Goal: Task Accomplishment & Management: Manage account settings

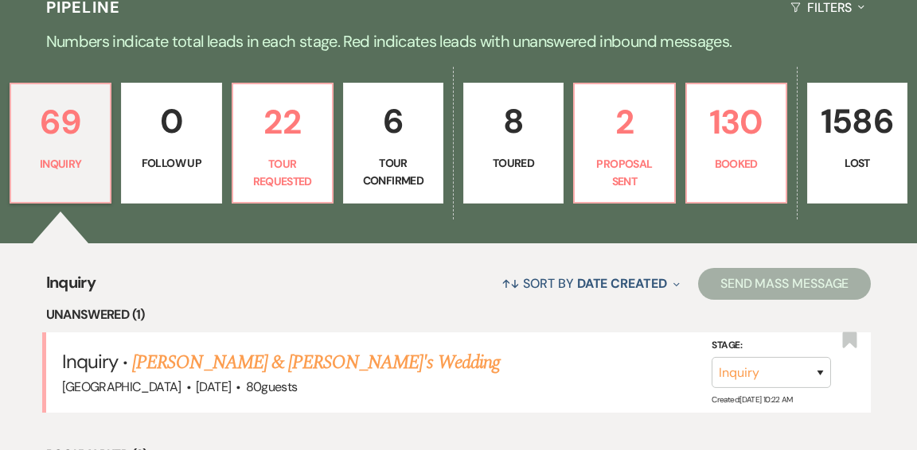
scroll to position [394, 0]
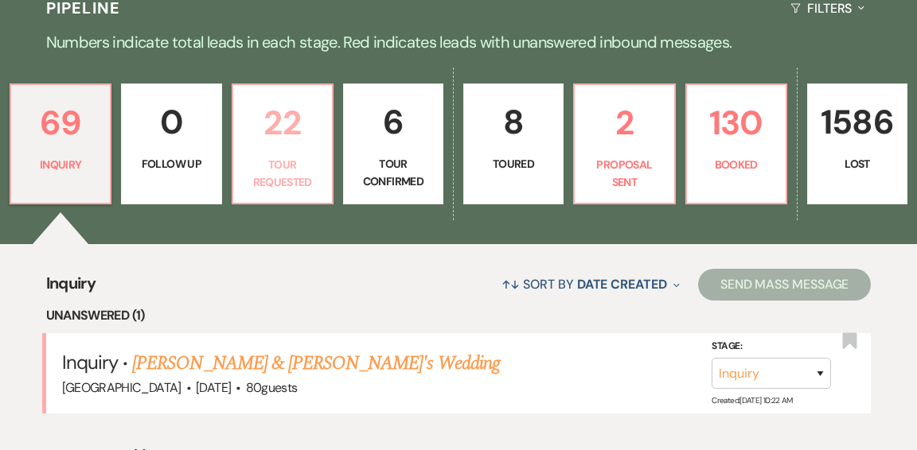
click at [287, 156] on p "Tour Requested" at bounding box center [283, 174] width 80 height 36
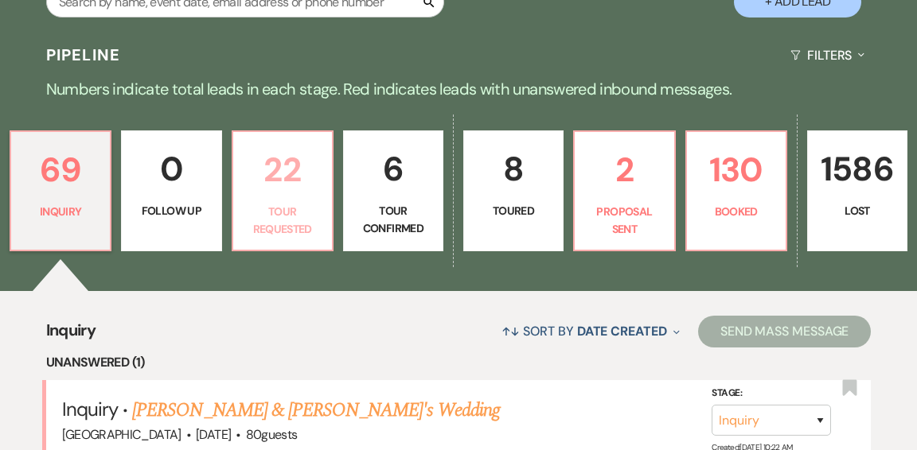
select select "2"
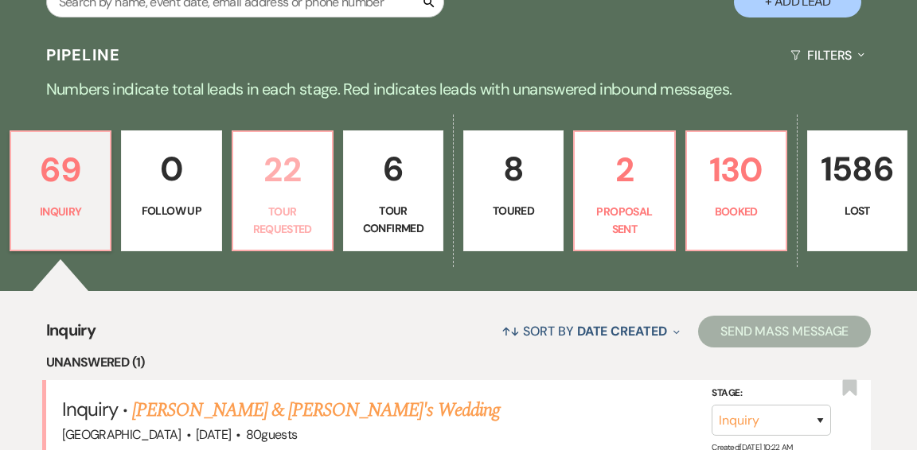
select select "2"
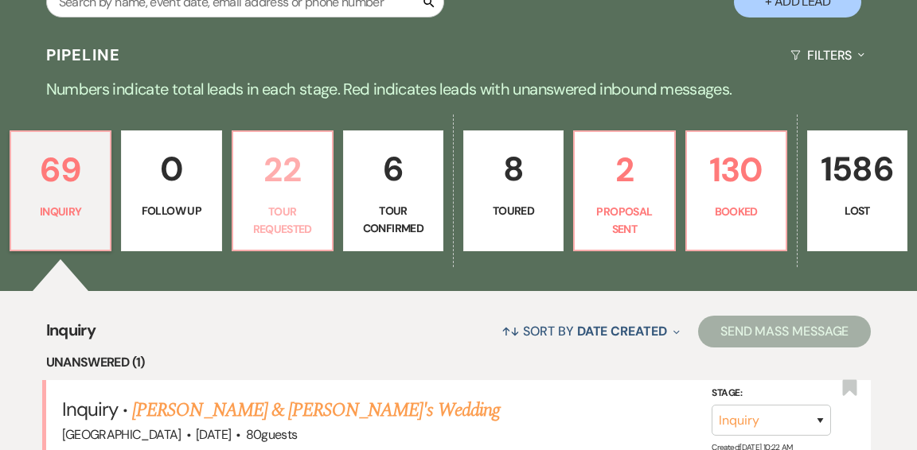
select select "2"
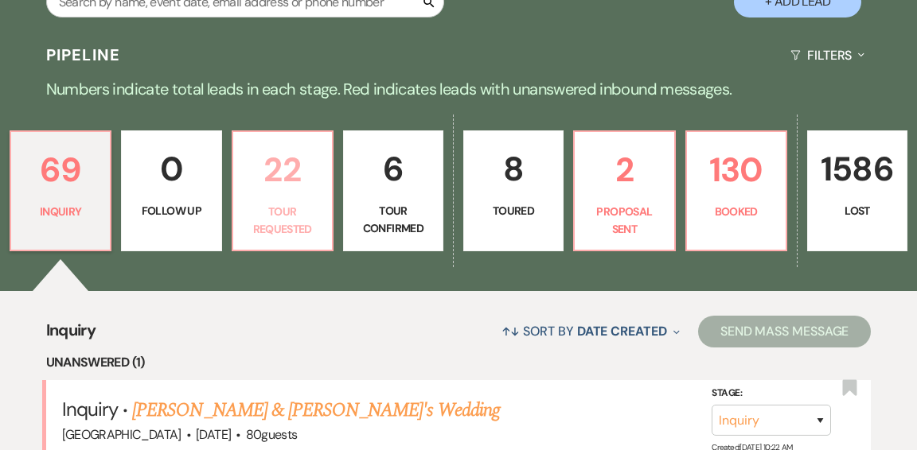
select select "2"
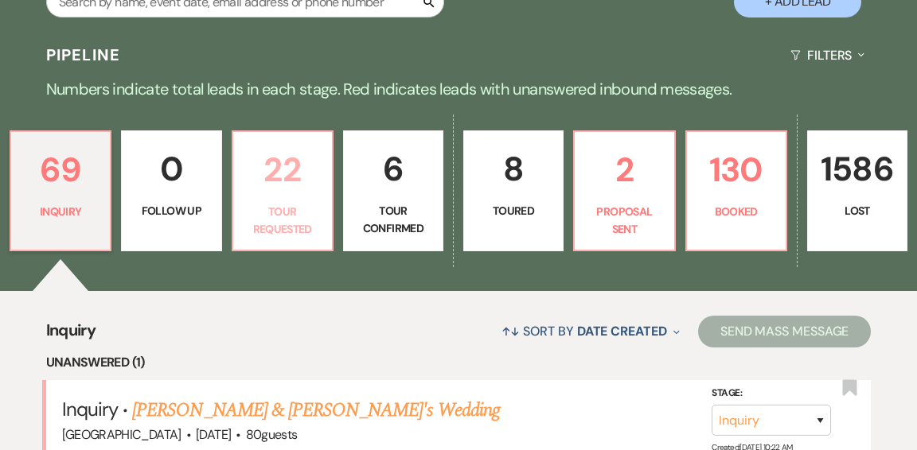
select select "2"
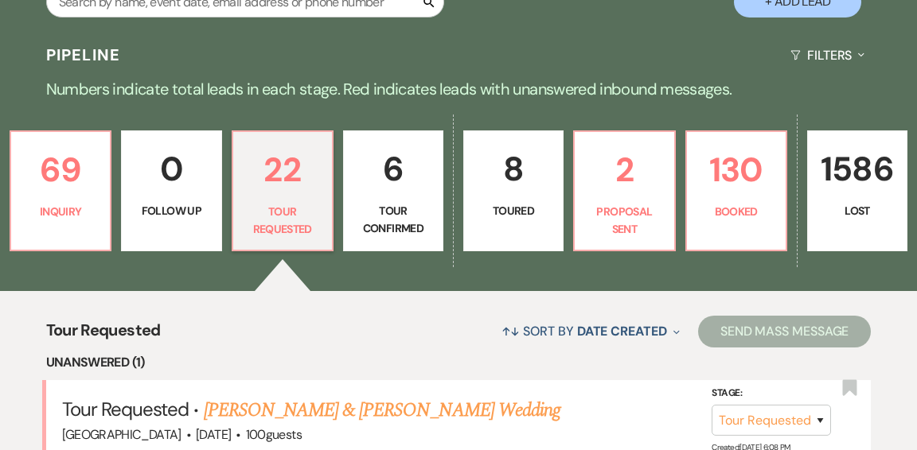
scroll to position [394, 0]
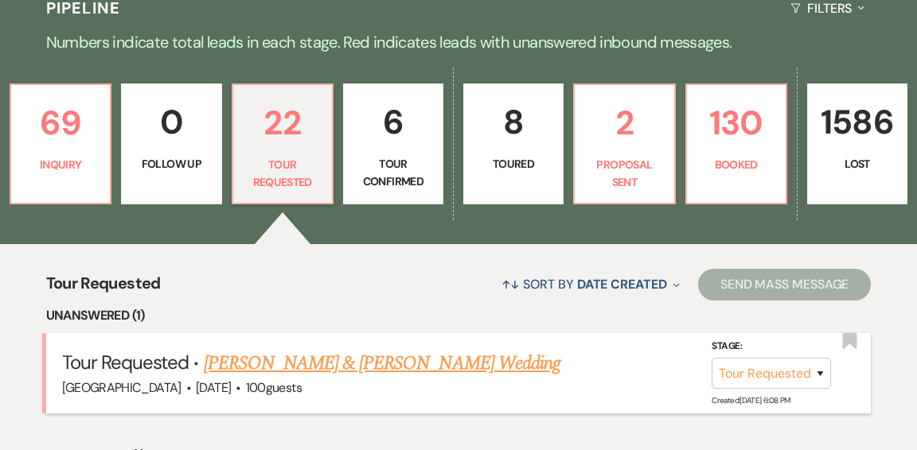
click at [360, 349] on link "Thomas Aldrich & Lisa Nash's Wedding" at bounding box center [382, 363] width 357 height 29
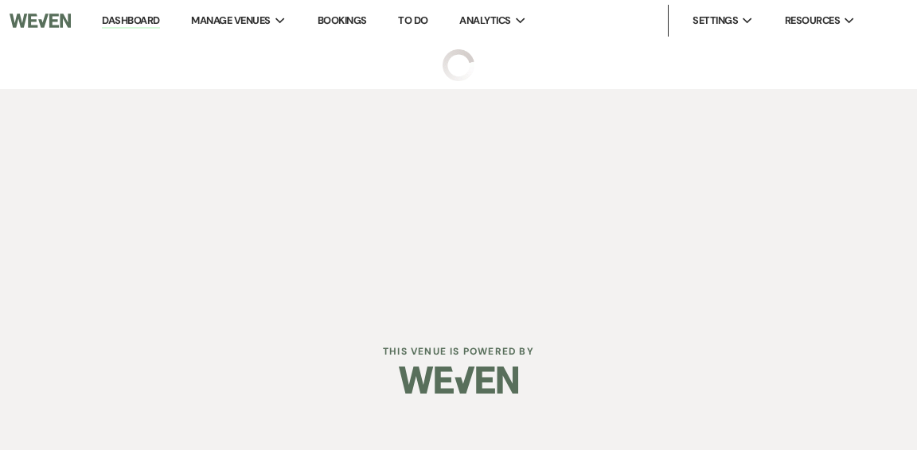
select select "2"
select select "1"
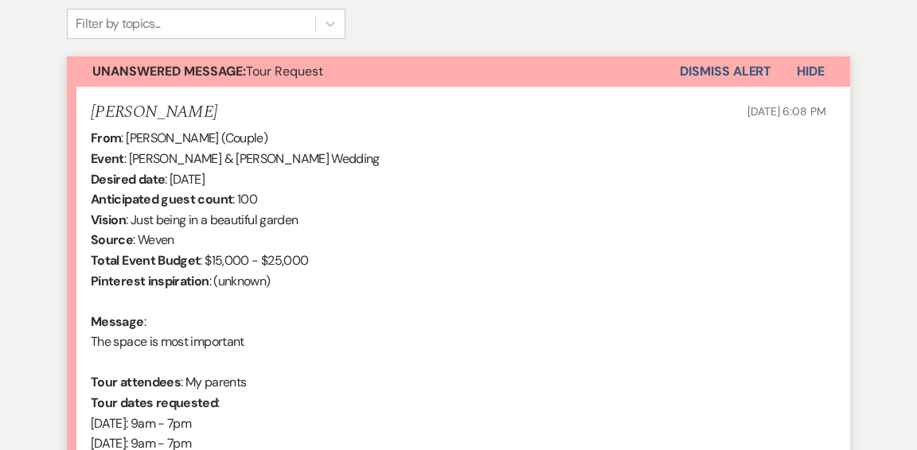
scroll to position [747, 0]
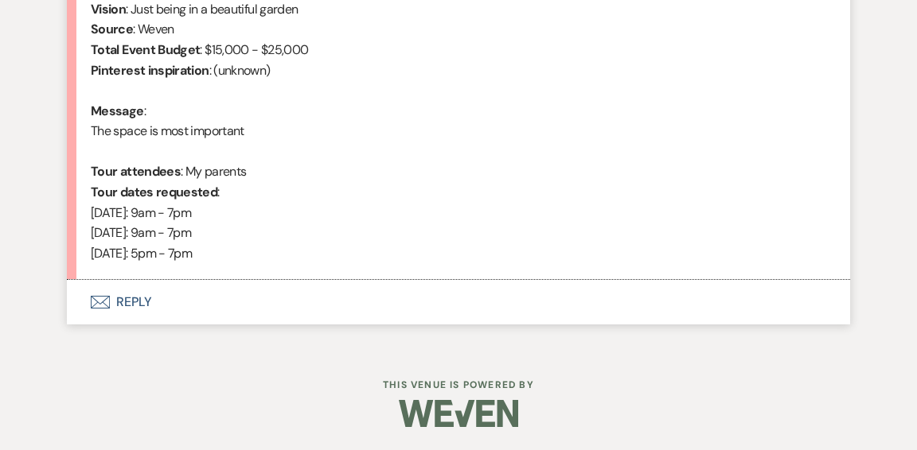
click at [135, 302] on button "Envelope Reply" at bounding box center [458, 302] width 783 height 45
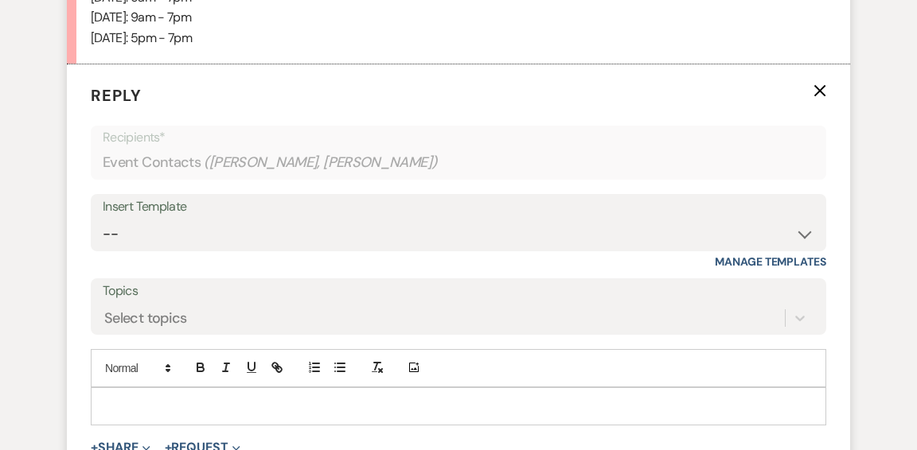
scroll to position [965, 0]
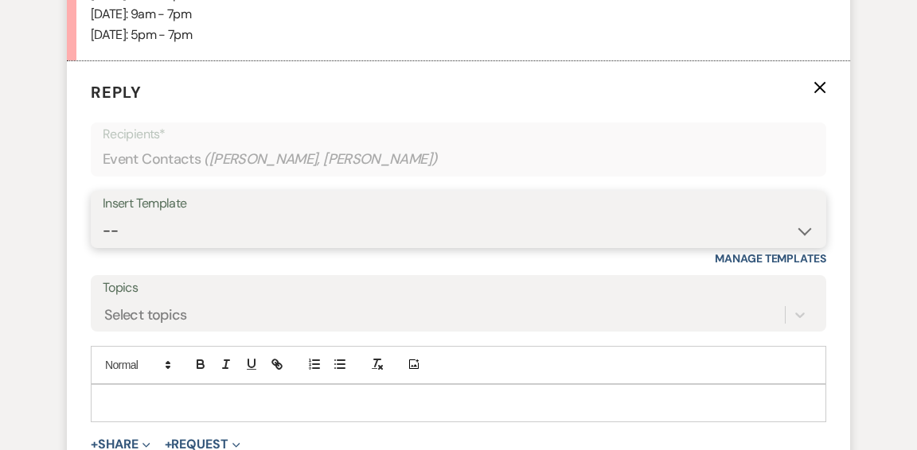
click at [810, 227] on select "-- Weven Planning Portal Introduction (Booked Events) Initial Inquiry Response …" at bounding box center [458, 231] width 711 height 31
select select "600"
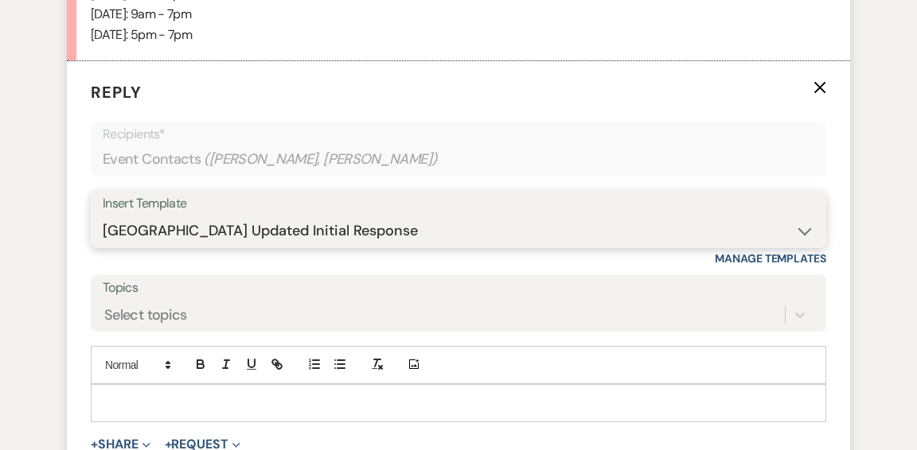
click at [103, 216] on select "-- Weven Planning Portal Introduction (Booked Events) Initial Inquiry Response …" at bounding box center [458, 231] width 711 height 31
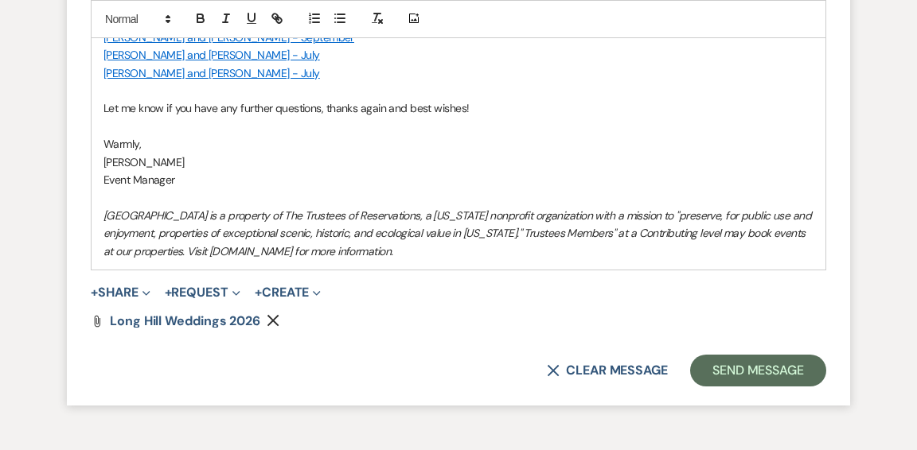
scroll to position [1776, 0]
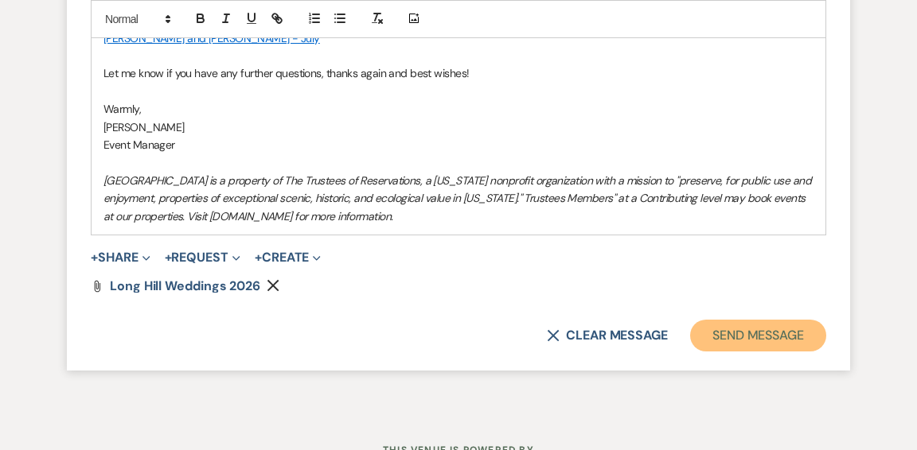
click at [739, 342] on button "Send Message" at bounding box center [758, 336] width 136 height 32
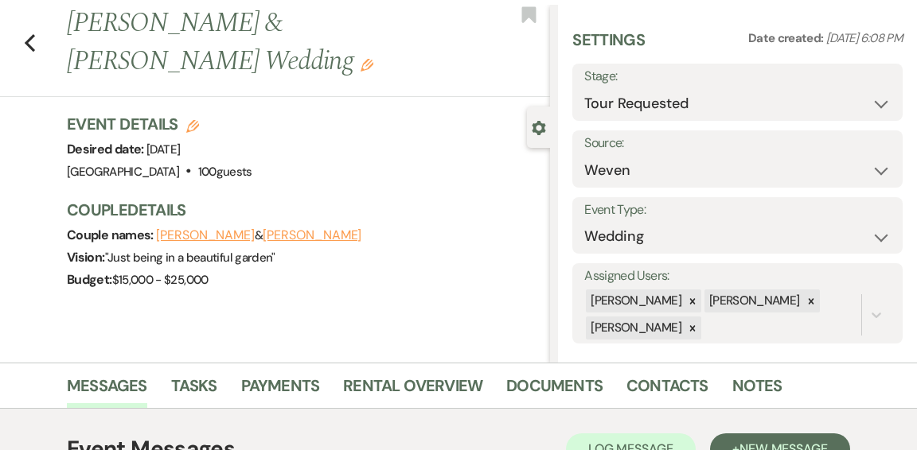
scroll to position [0, 0]
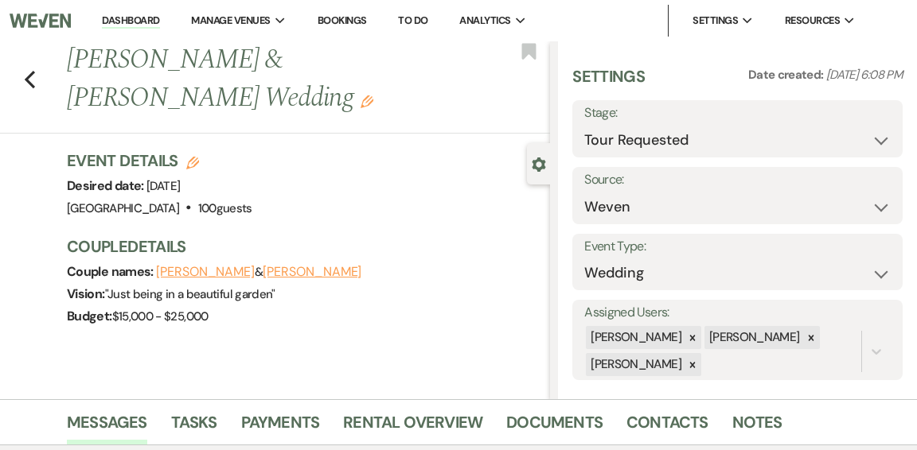
click at [131, 21] on link "Dashboard" at bounding box center [130, 21] width 57 height 15
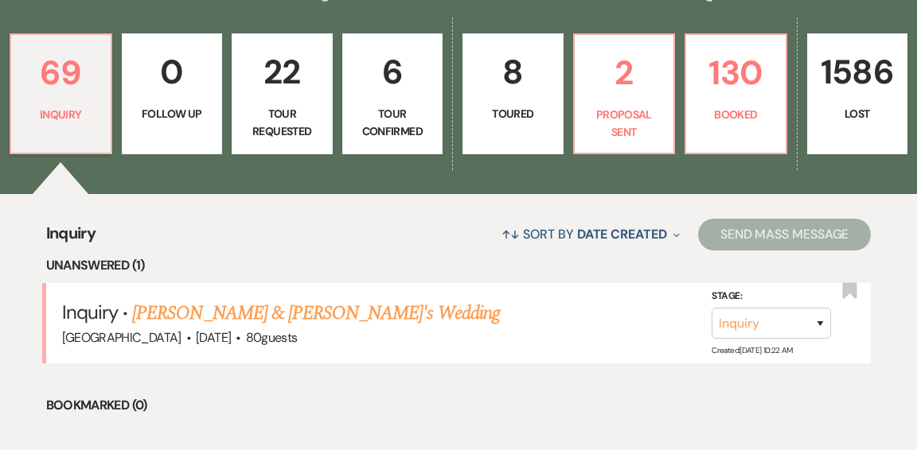
scroll to position [450, 0]
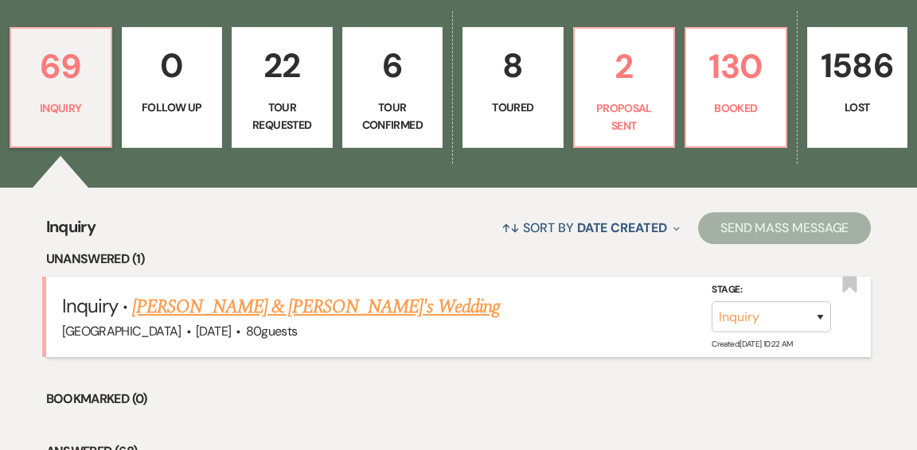
click at [374, 293] on link "[PERSON_NAME] & [PERSON_NAME]'s Wedding" at bounding box center [316, 307] width 368 height 29
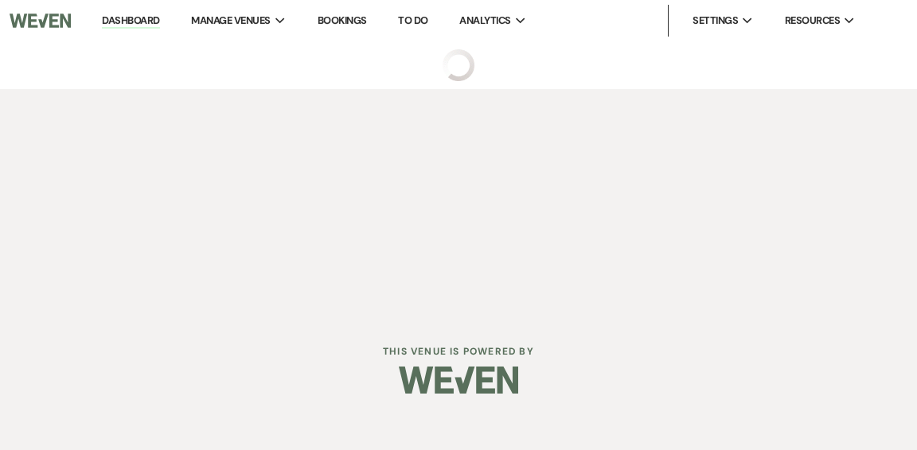
select select "5"
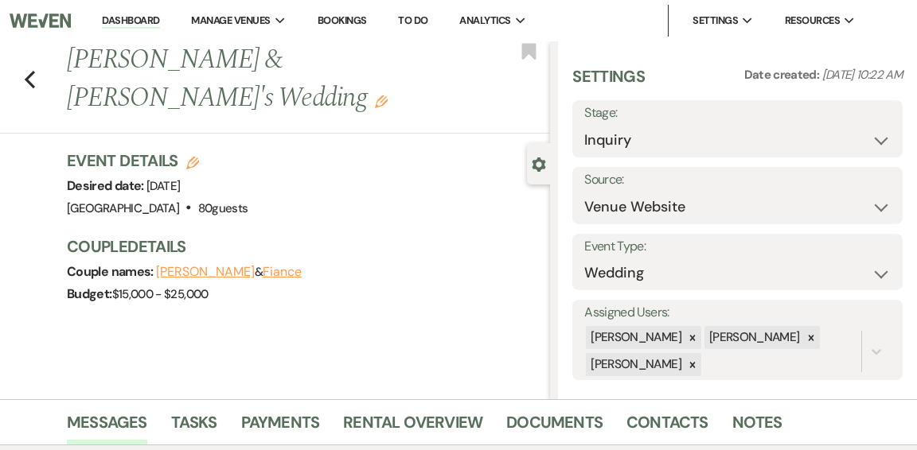
click at [126, 22] on link "Dashboard" at bounding box center [130, 21] width 57 height 15
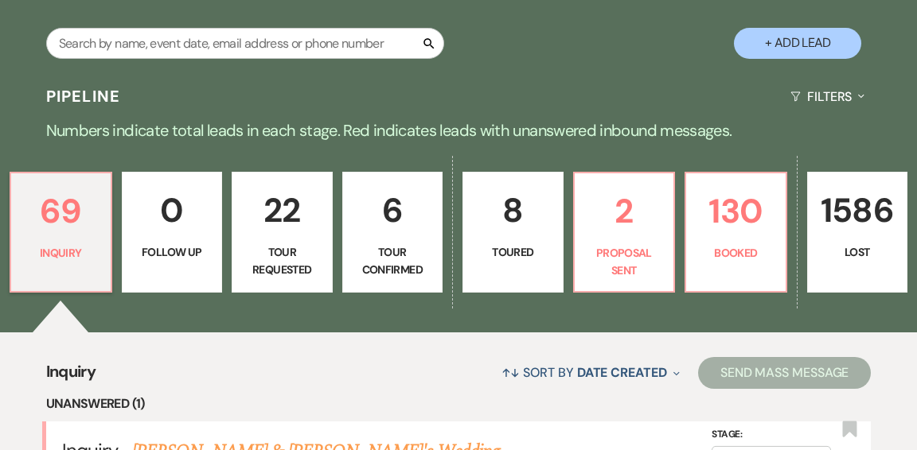
scroll to position [357, 0]
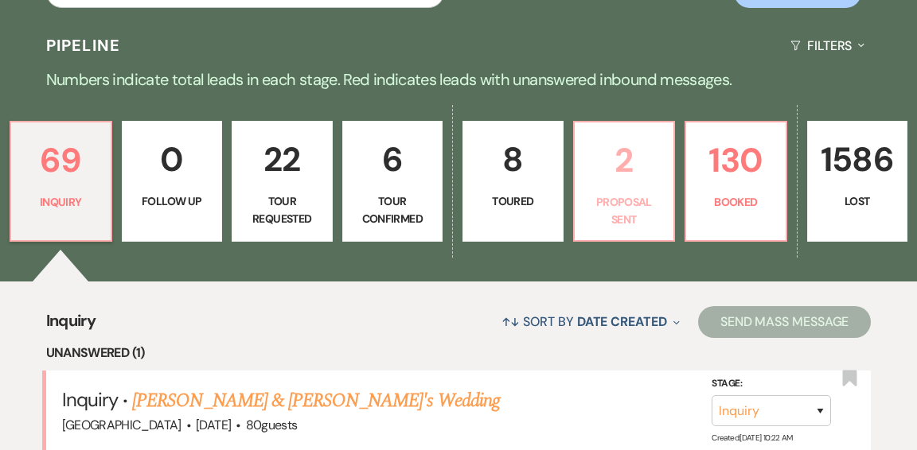
click at [659, 193] on p "Proposal Sent" at bounding box center [624, 211] width 80 height 36
select select "6"
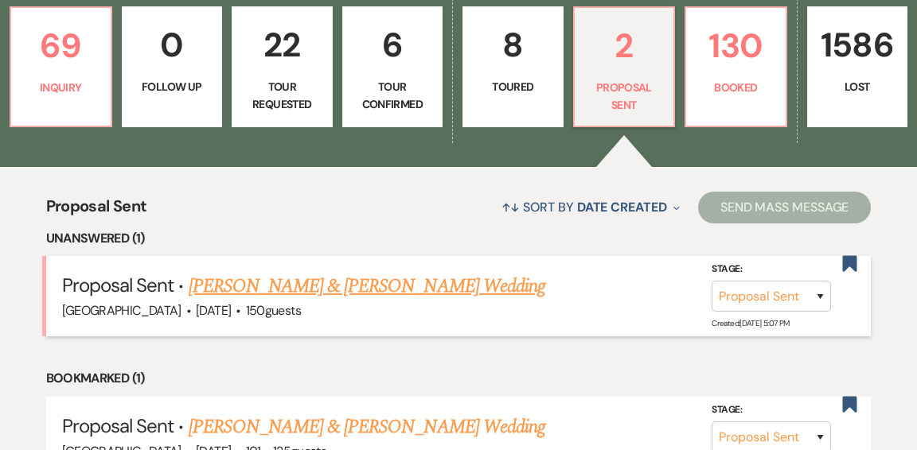
scroll to position [483, 0]
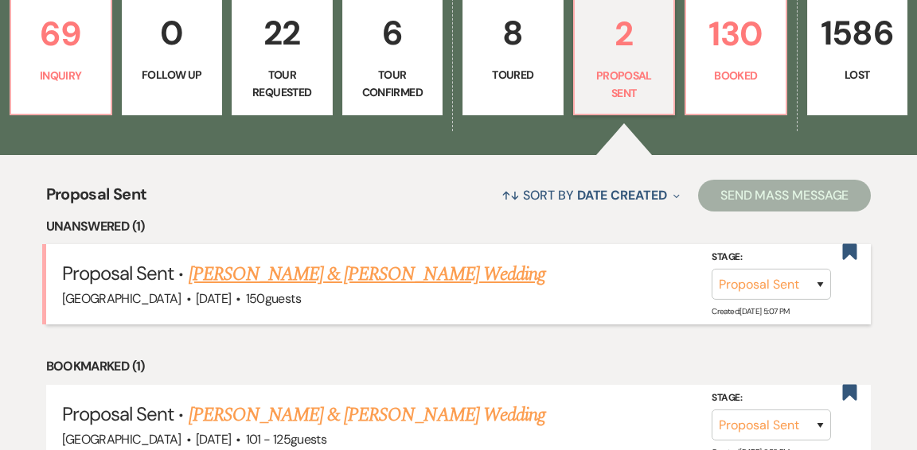
click at [476, 260] on link "[PERSON_NAME] & [PERSON_NAME] Wedding" at bounding box center [367, 274] width 357 height 29
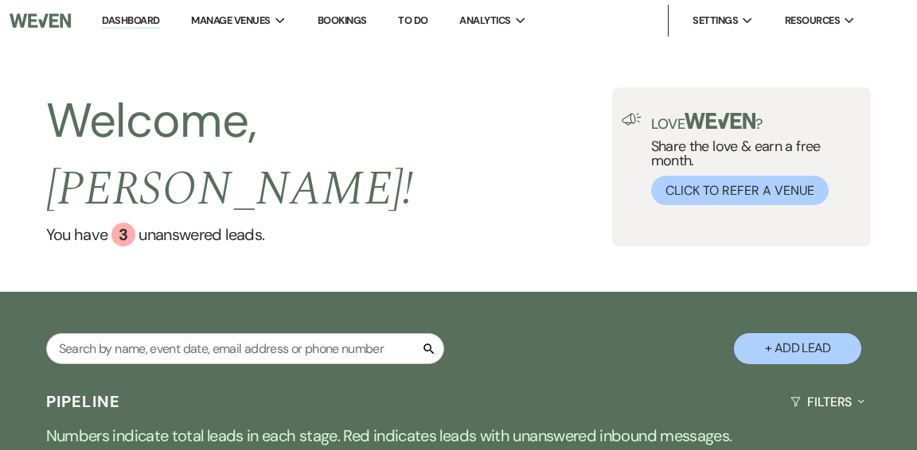
select select "6"
select select "1"
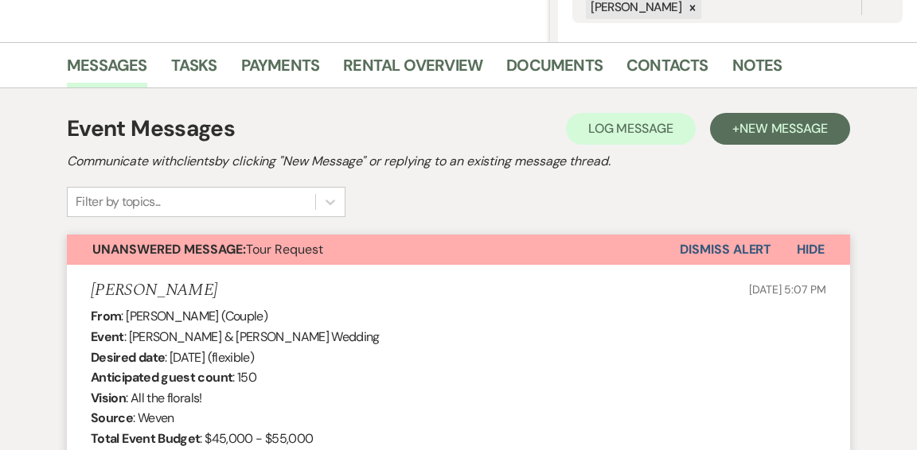
scroll to position [355, 0]
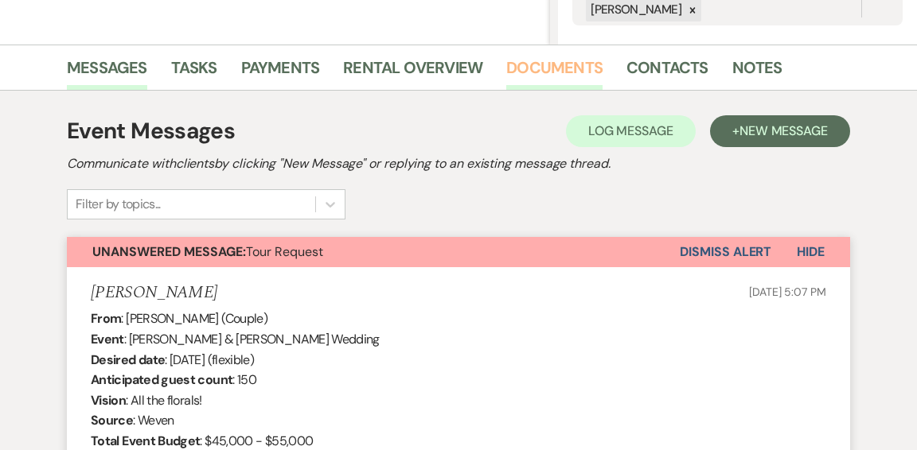
click at [544, 72] on link "Documents" at bounding box center [554, 72] width 96 height 35
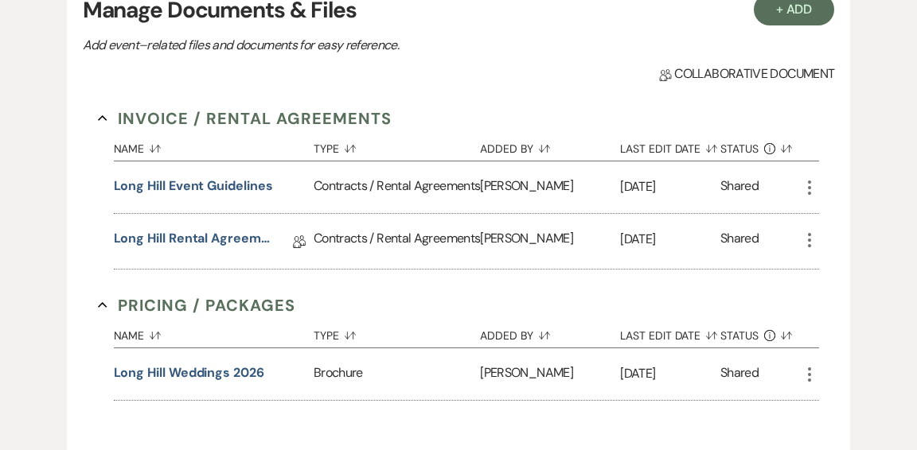
scroll to position [494, 0]
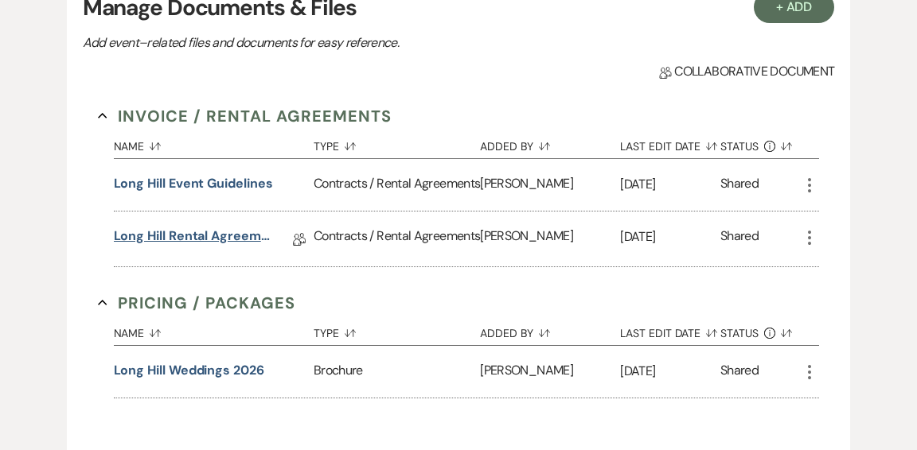
click at [236, 251] on link "Long Hill Rental Agreement" at bounding box center [193, 239] width 159 height 25
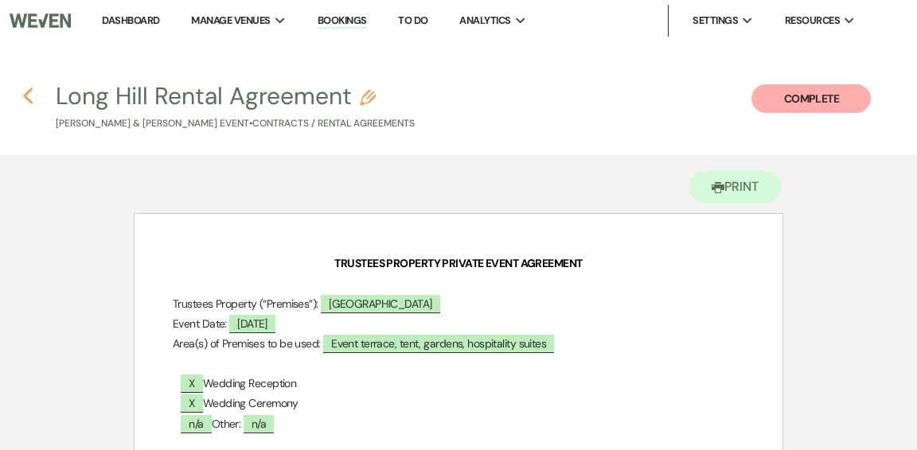
click at [27, 99] on use "button" at bounding box center [27, 97] width 10 height 18
select select "6"
select select "1"
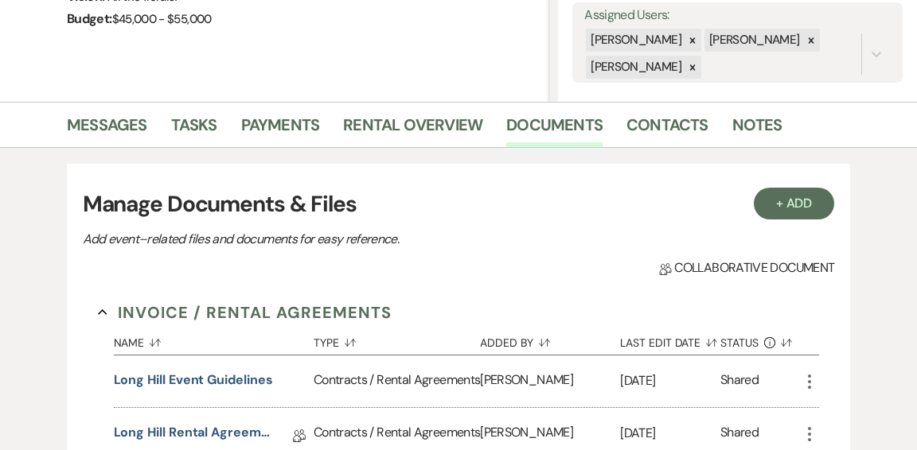
scroll to position [282, 0]
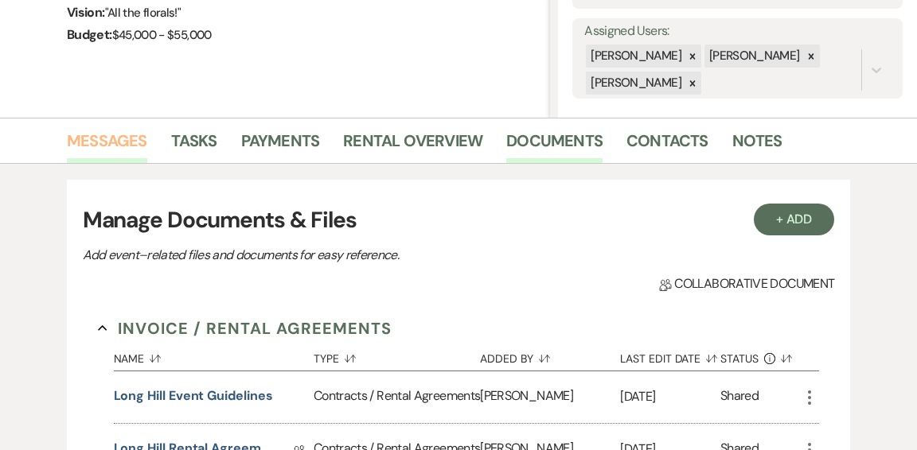
click at [127, 135] on link "Messages" at bounding box center [107, 145] width 80 height 35
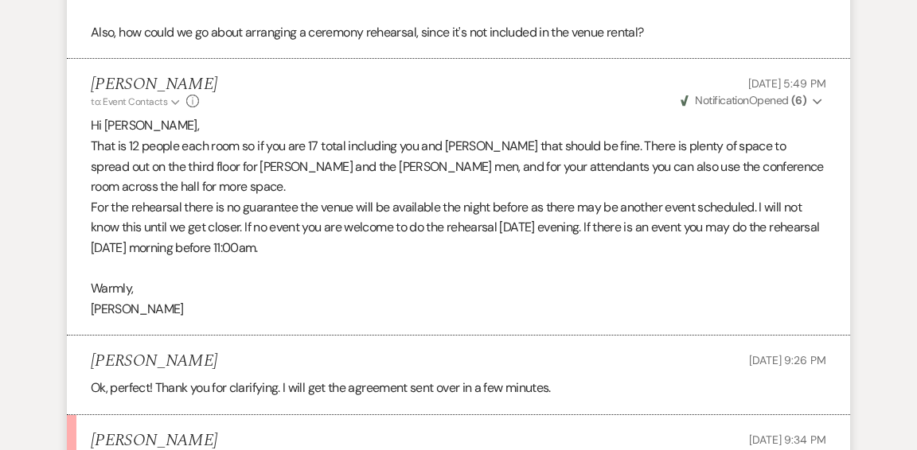
scroll to position [5139, 0]
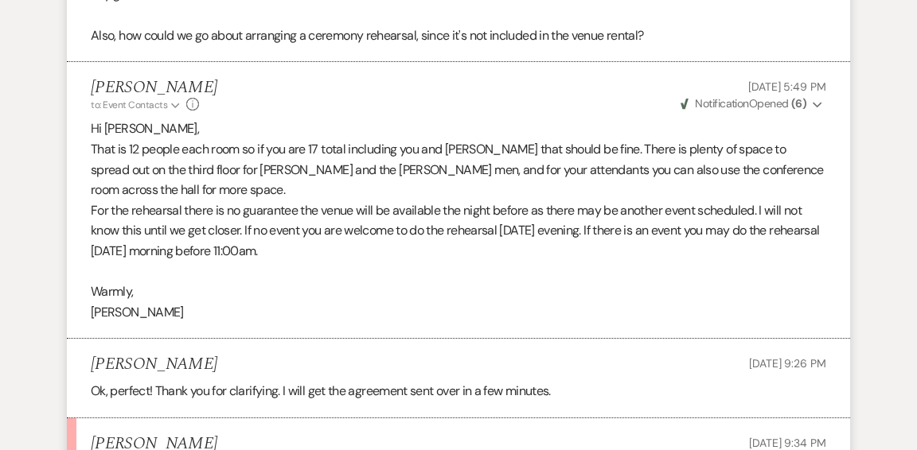
click at [817, 103] on use "button" at bounding box center [817, 105] width 9 height 6
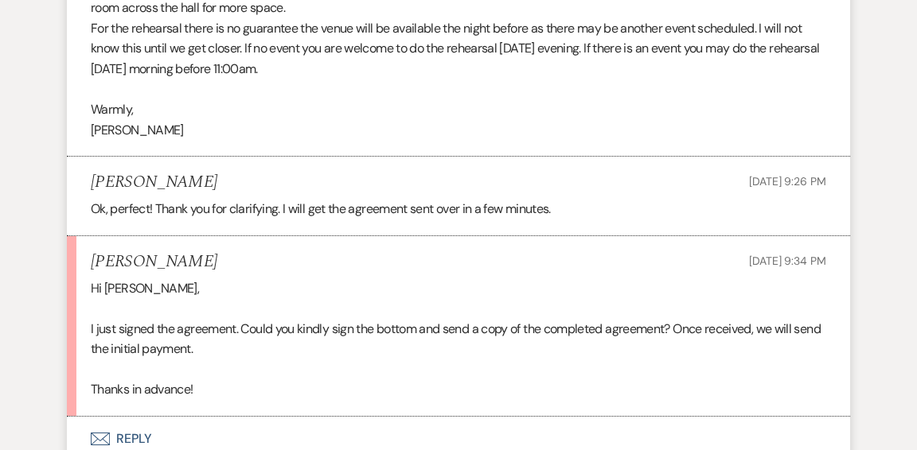
scroll to position [5510, 0]
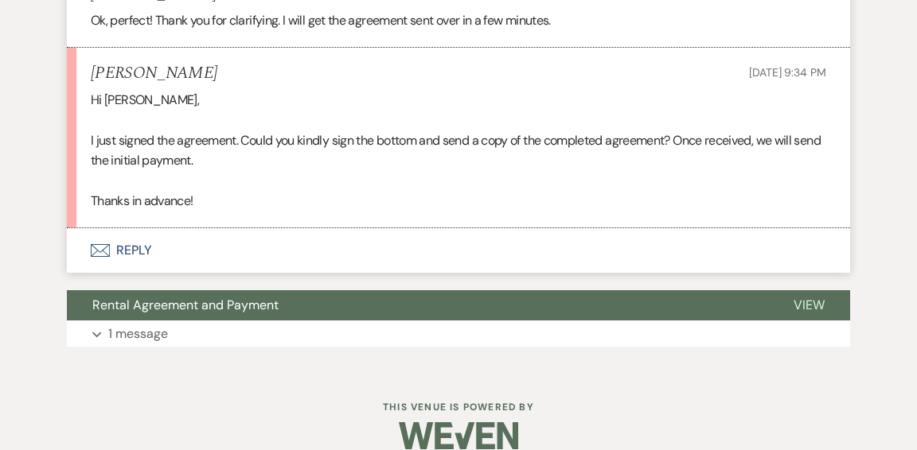
click at [128, 231] on button "Envelope Reply" at bounding box center [458, 250] width 783 height 45
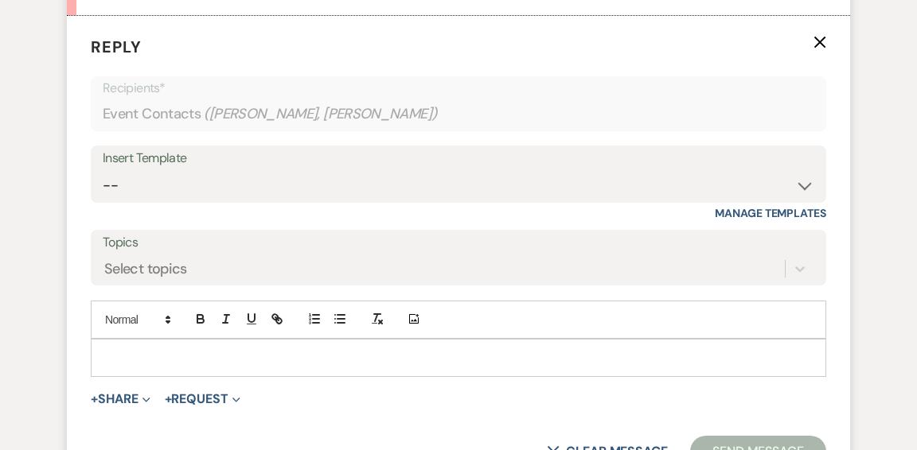
scroll to position [5725, 0]
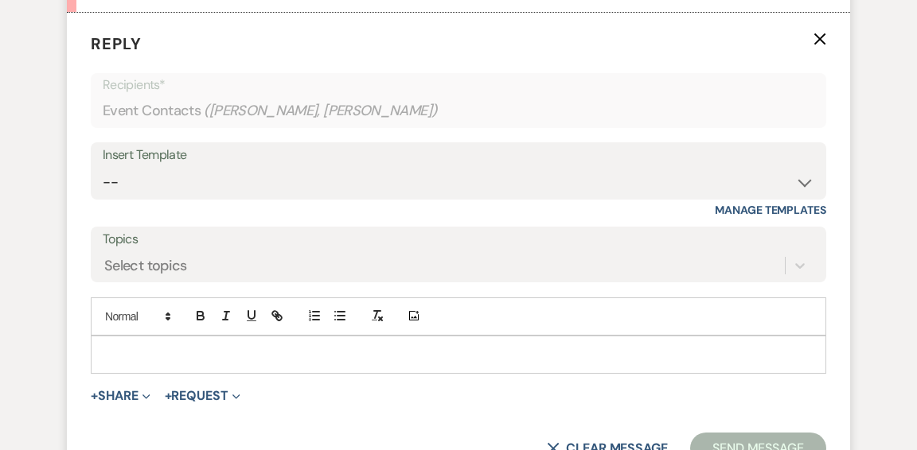
click at [222, 346] on p at bounding box center [458, 355] width 710 height 18
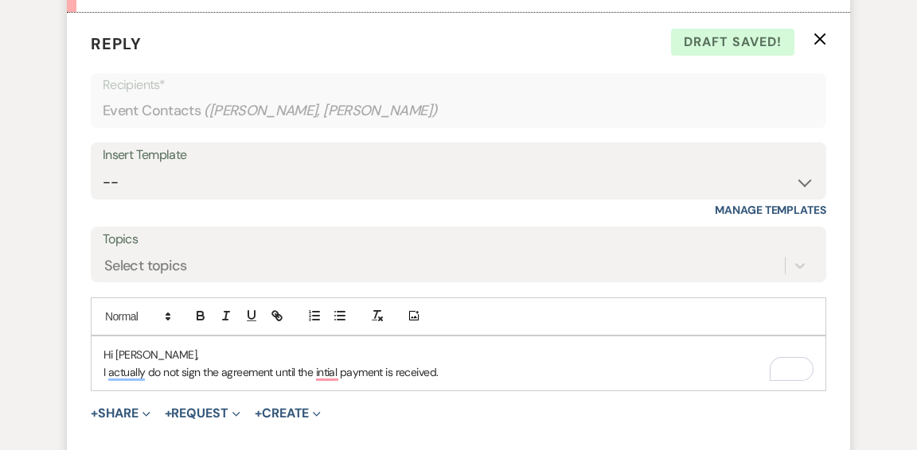
click at [154, 346] on p "Hi [PERSON_NAME]," at bounding box center [458, 355] width 710 height 18
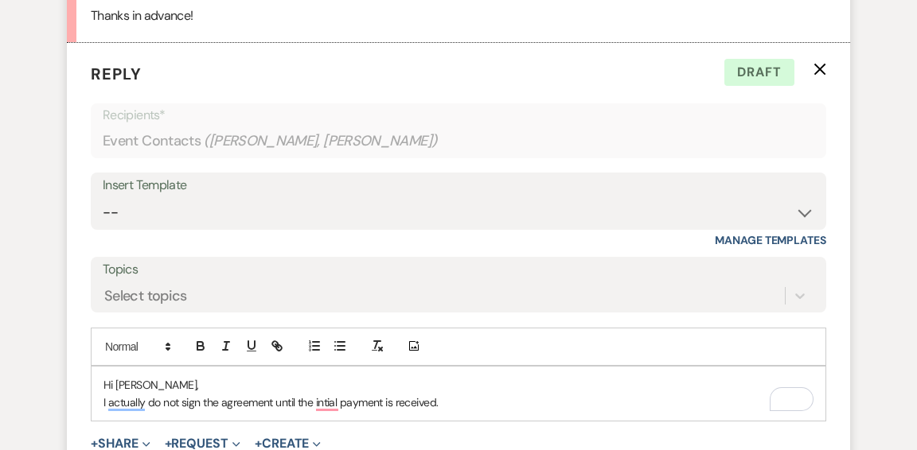
scroll to position [5694, 0]
click at [816, 64] on use "button" at bounding box center [820, 70] width 12 height 12
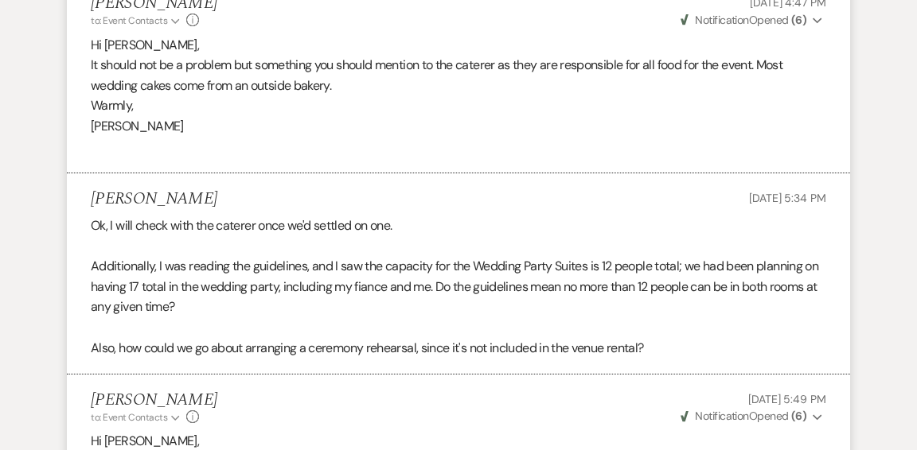
scroll to position [4807, 0]
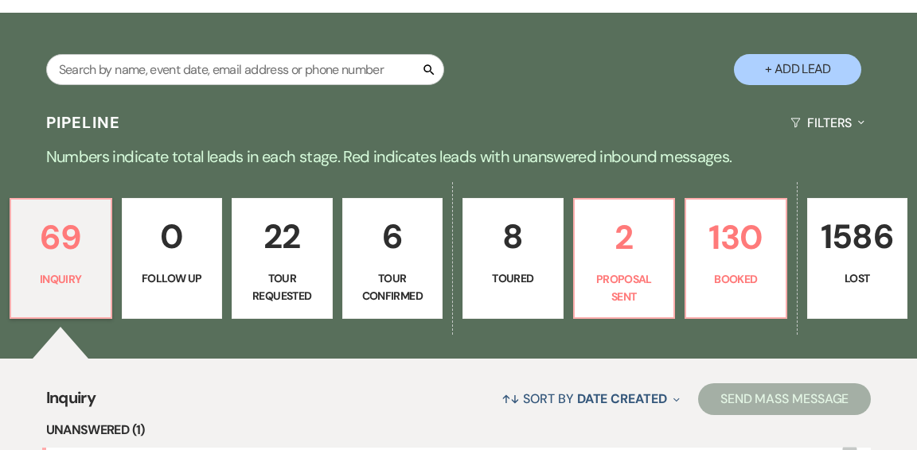
scroll to position [320, 0]
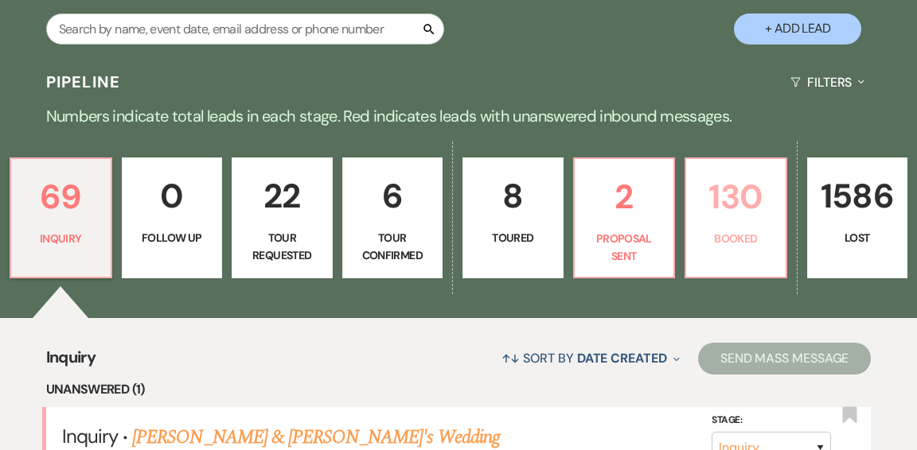
click at [718, 230] on p "Booked" at bounding box center [736, 239] width 80 height 18
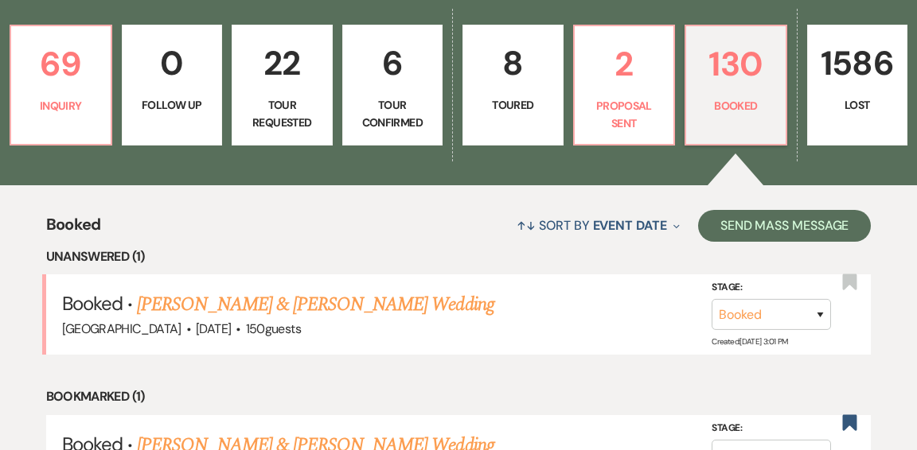
scroll to position [455, 0]
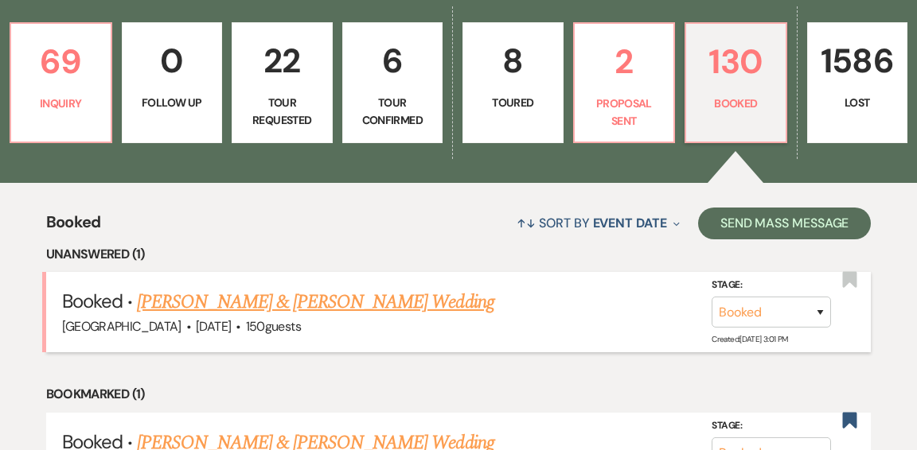
click at [427, 288] on link "[PERSON_NAME] & [PERSON_NAME] Wedding" at bounding box center [315, 302] width 357 height 29
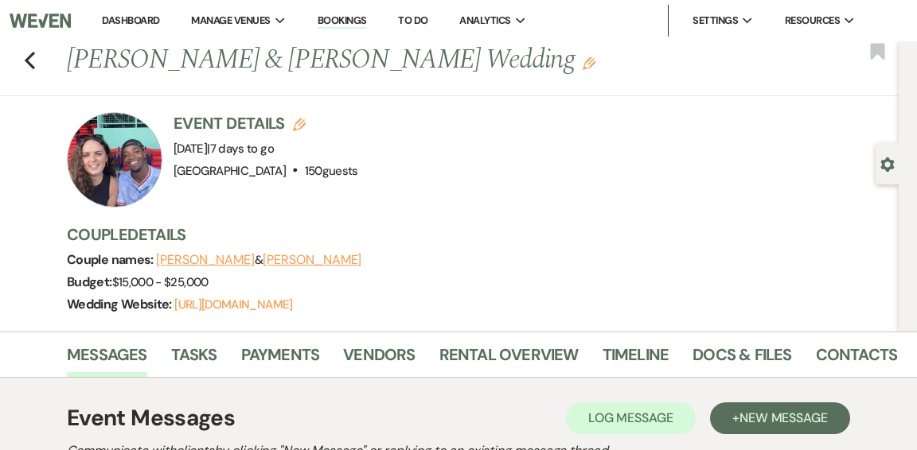
click at [136, 21] on link "Dashboard" at bounding box center [130, 21] width 57 height 14
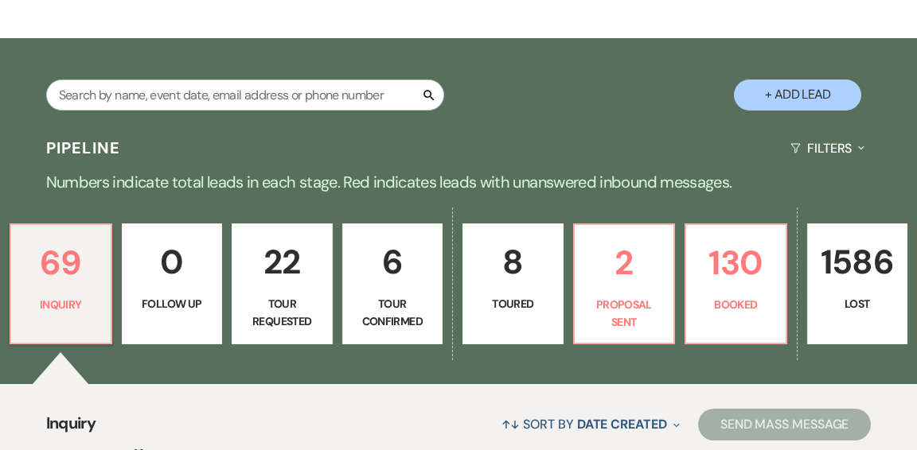
scroll to position [259, 0]
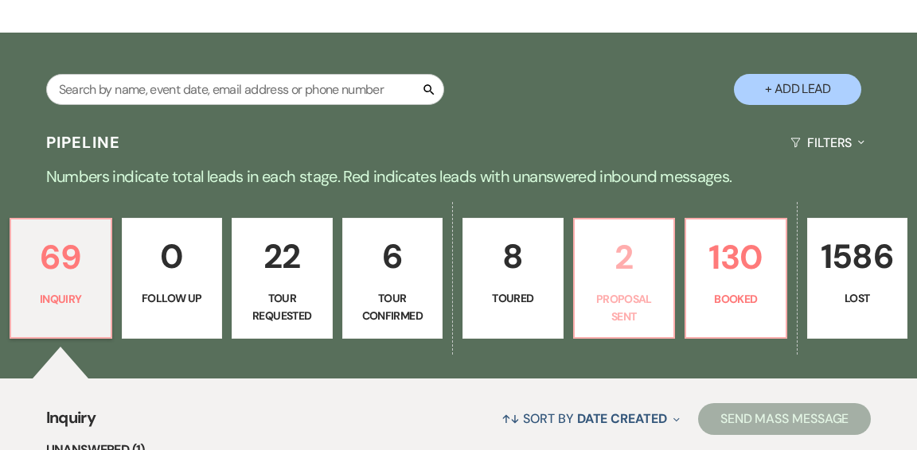
click at [614, 244] on p "2" at bounding box center [624, 257] width 80 height 53
select select "6"
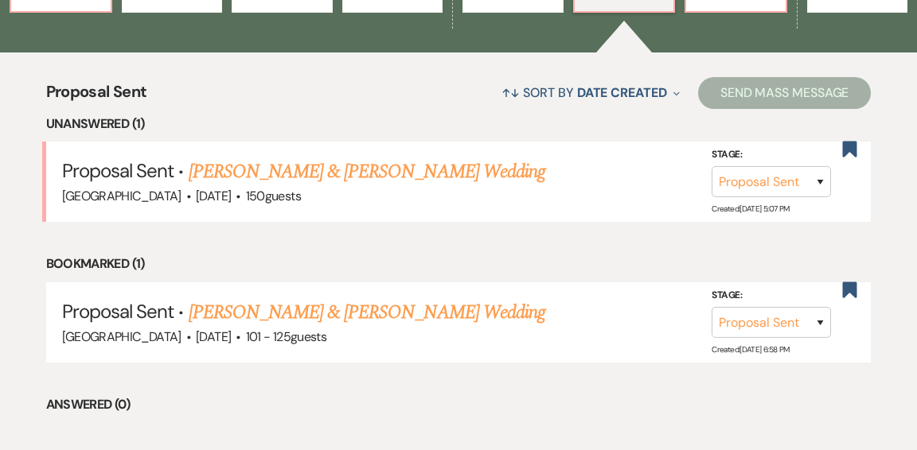
scroll to position [591, 0]
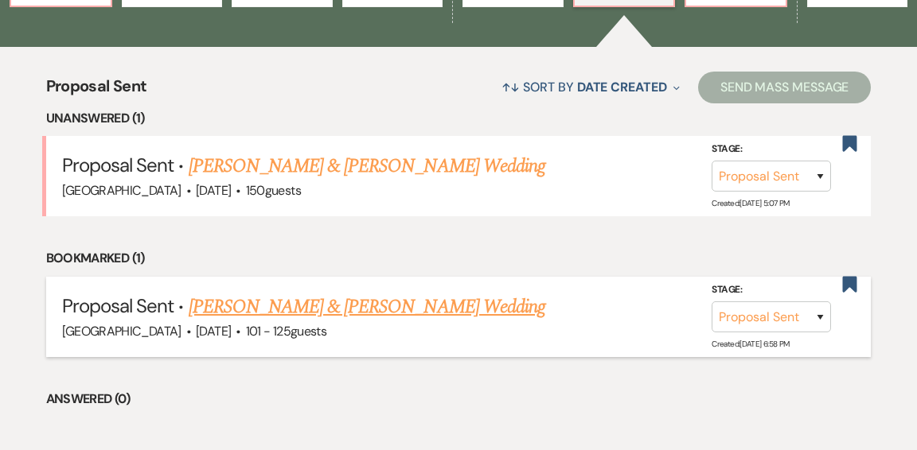
click at [415, 293] on link "[PERSON_NAME] & [PERSON_NAME] Wedding" at bounding box center [367, 307] width 357 height 29
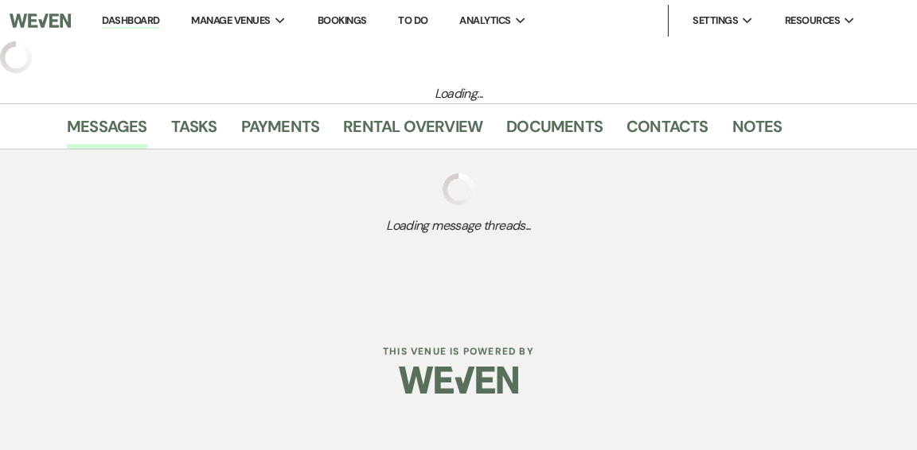
select select "6"
select select "4"
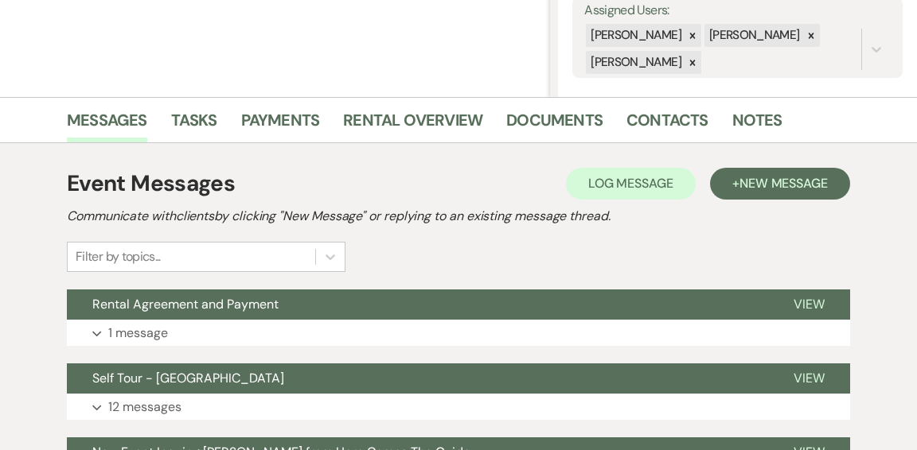
scroll to position [301, 0]
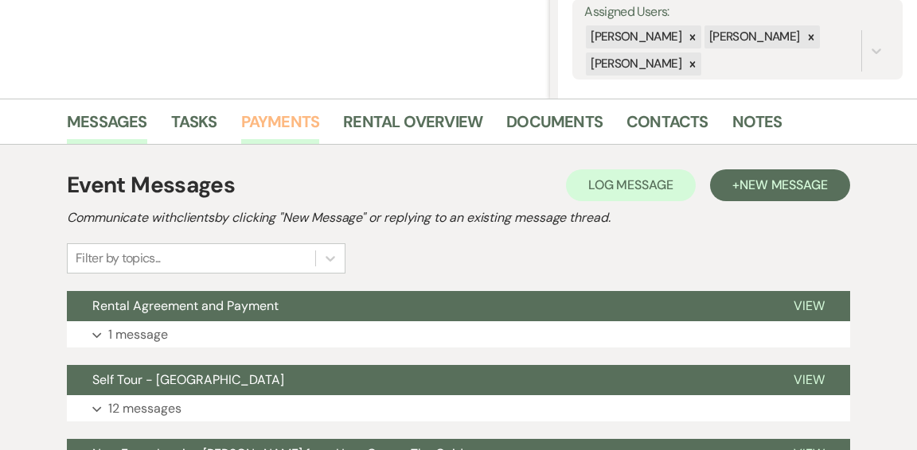
click at [289, 126] on link "Payments" at bounding box center [280, 126] width 79 height 35
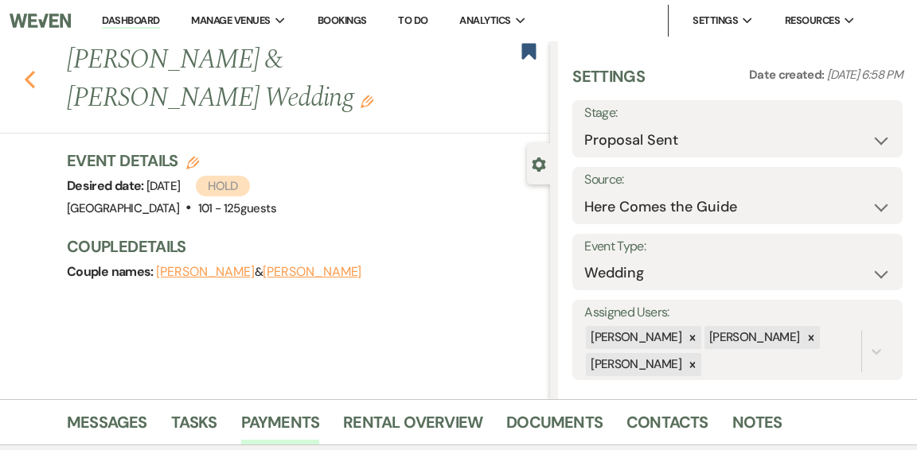
click at [28, 78] on use "button" at bounding box center [30, 80] width 10 height 18
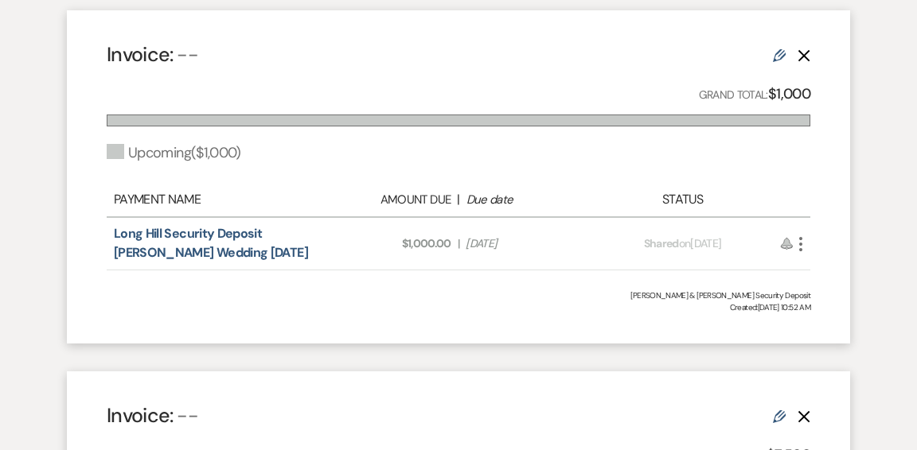
select select "6"
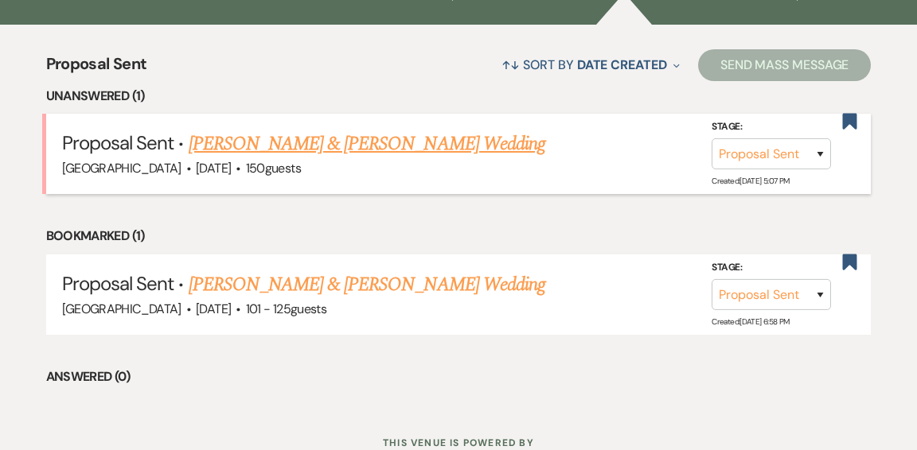
click at [369, 130] on link "[PERSON_NAME] & [PERSON_NAME] Wedding" at bounding box center [367, 144] width 357 height 29
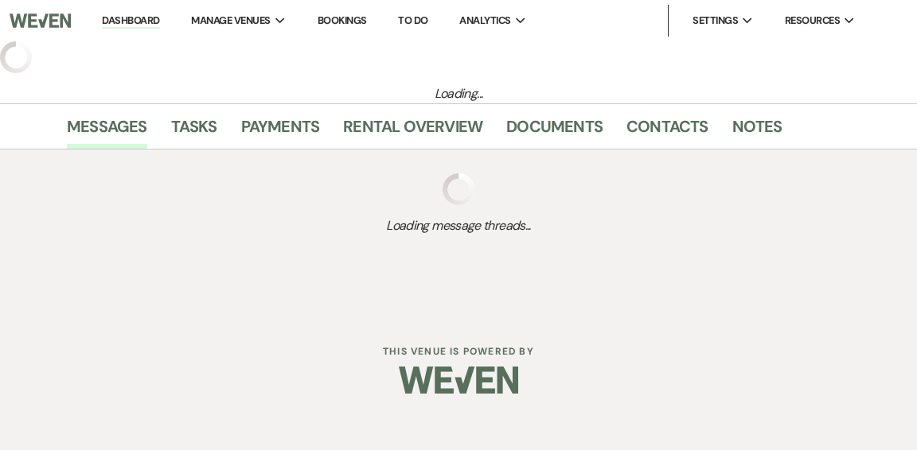
select select "6"
select select "1"
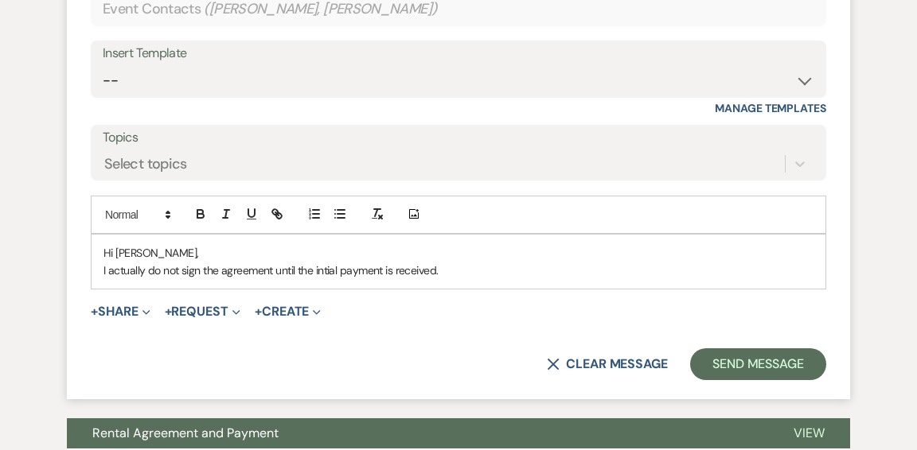
scroll to position [5832, 0]
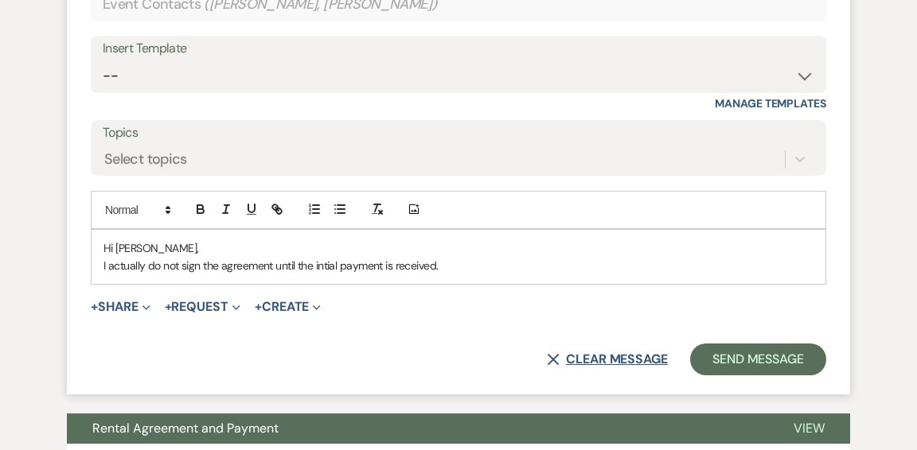
click at [552, 353] on icon "X" at bounding box center [553, 359] width 13 height 13
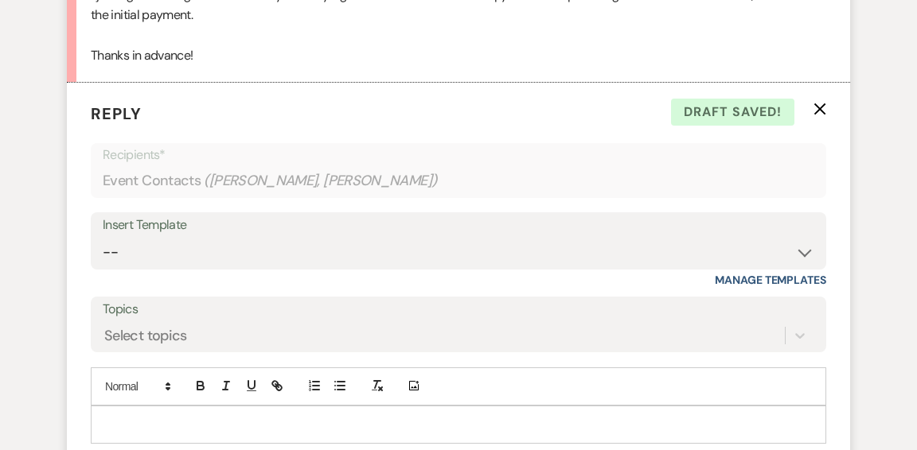
click at [817, 103] on use "button" at bounding box center [820, 109] width 12 height 12
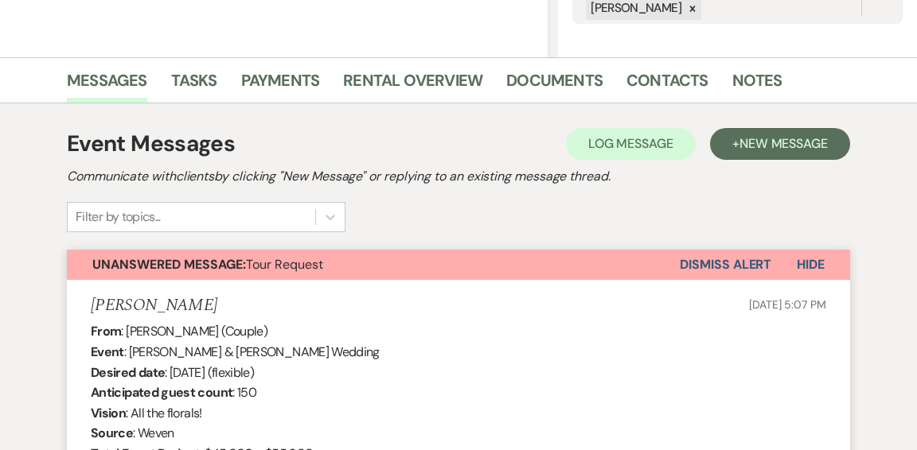
scroll to position [345, 0]
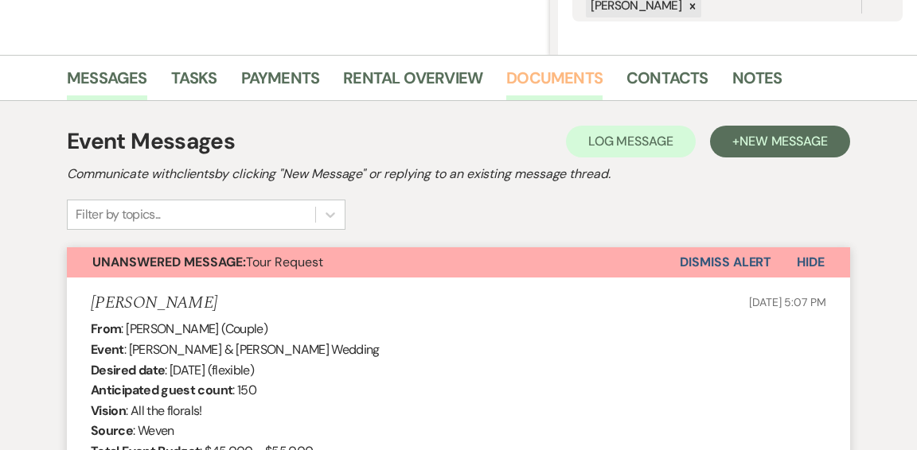
click at [559, 72] on link "Documents" at bounding box center [554, 82] width 96 height 35
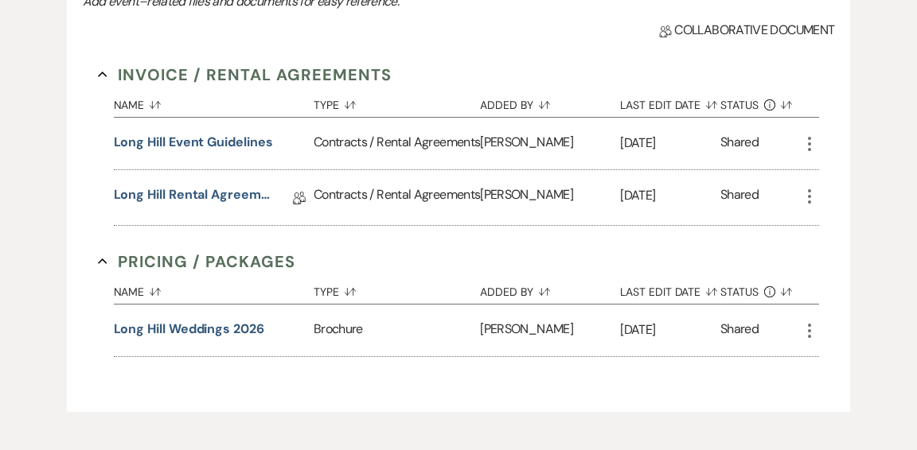
scroll to position [539, 0]
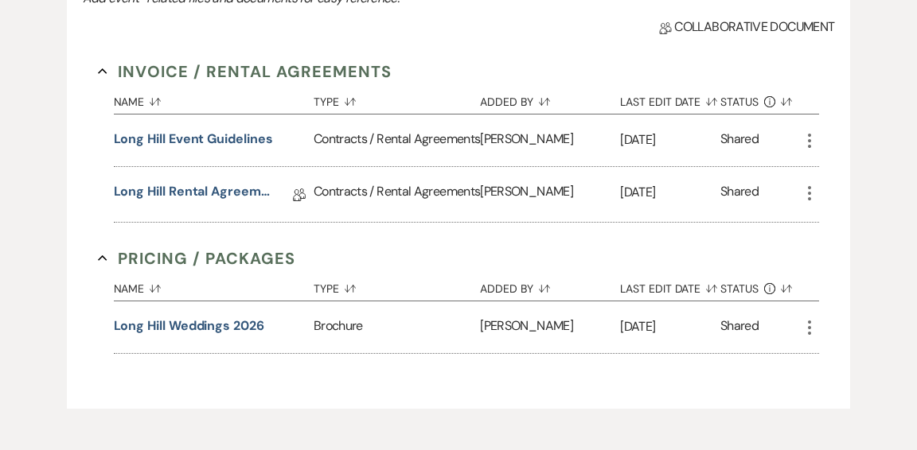
click at [355, 214] on div "Contracts / Rental Agreements" at bounding box center [397, 194] width 166 height 55
click at [253, 207] on link "Long Hill Rental Agreement" at bounding box center [193, 194] width 159 height 25
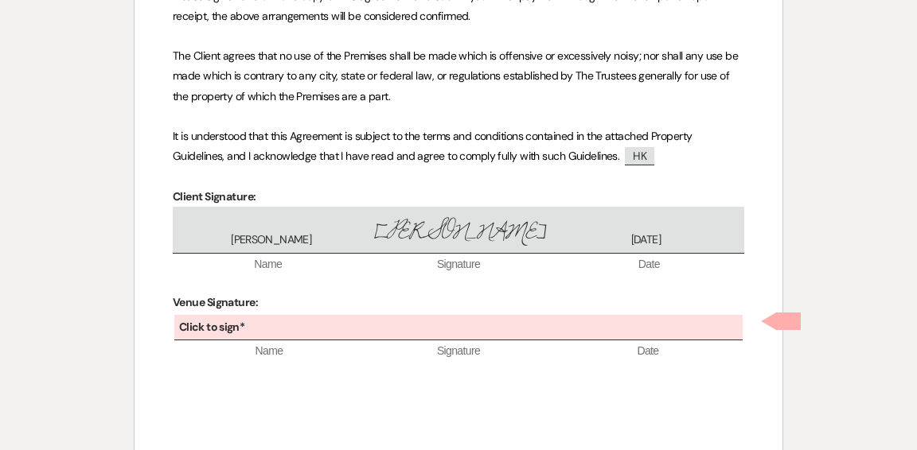
scroll to position [1074, 0]
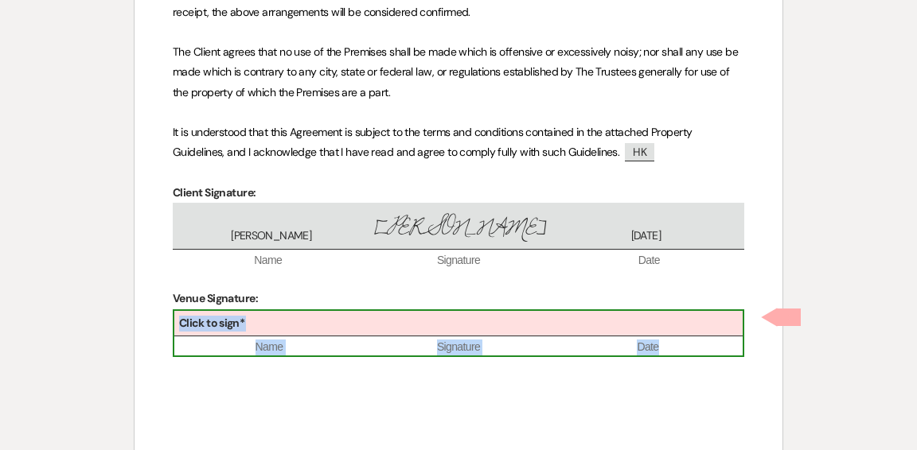
click at [421, 320] on div "Click to sign*" at bounding box center [458, 324] width 568 height 26
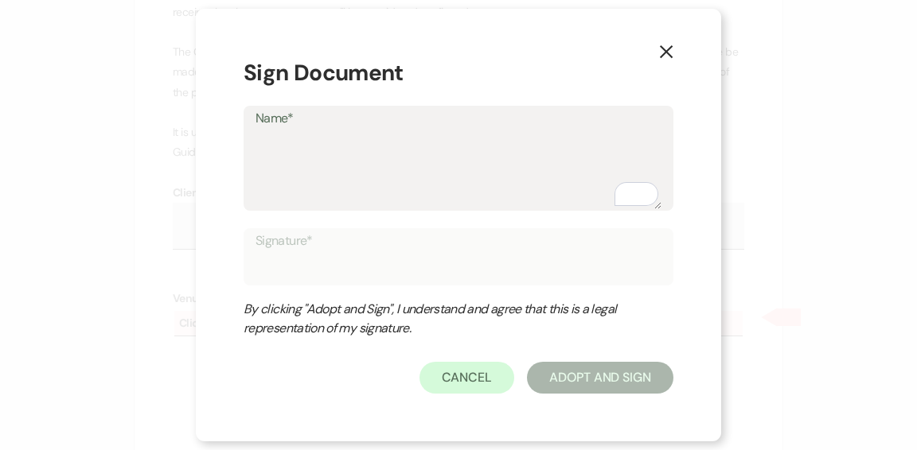
type textarea "H"
type input "H"
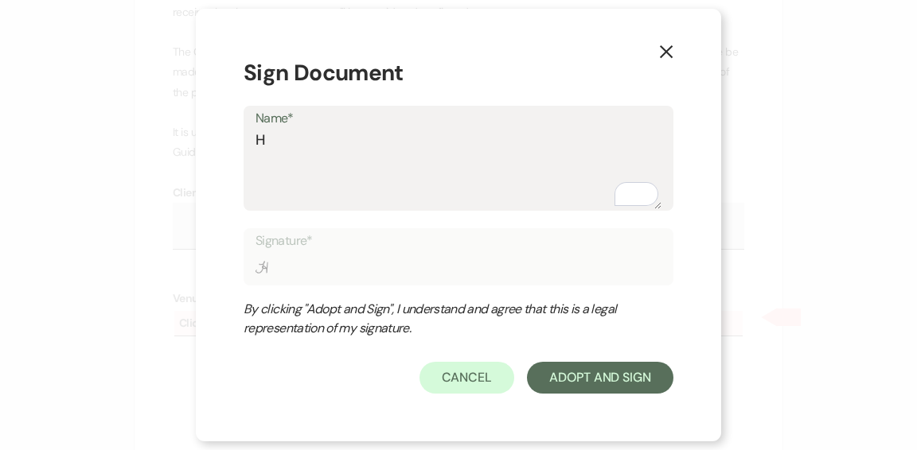
type textarea "He"
type input "He"
type textarea "Hel"
type input "Hel"
type textarea "Hele"
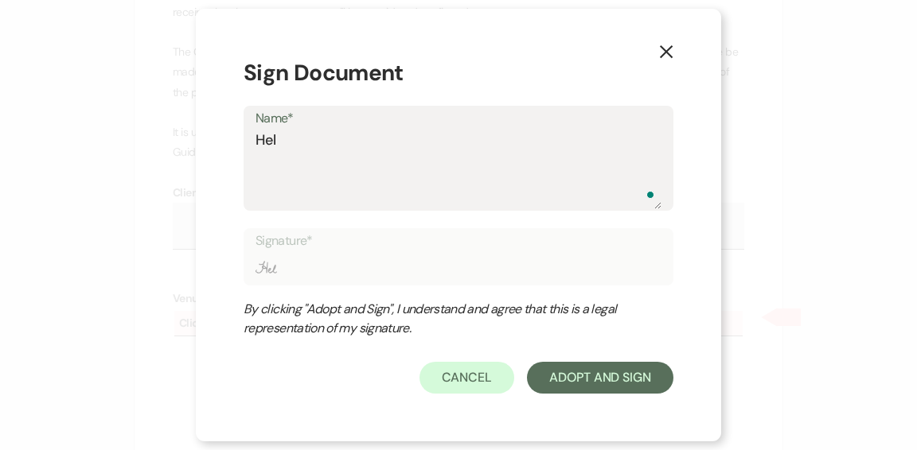
type input "Hele"
type textarea "[PERSON_NAME]"
type input "[PERSON_NAME]"
type textarea "[PERSON_NAME]"
type input "[PERSON_NAME]"
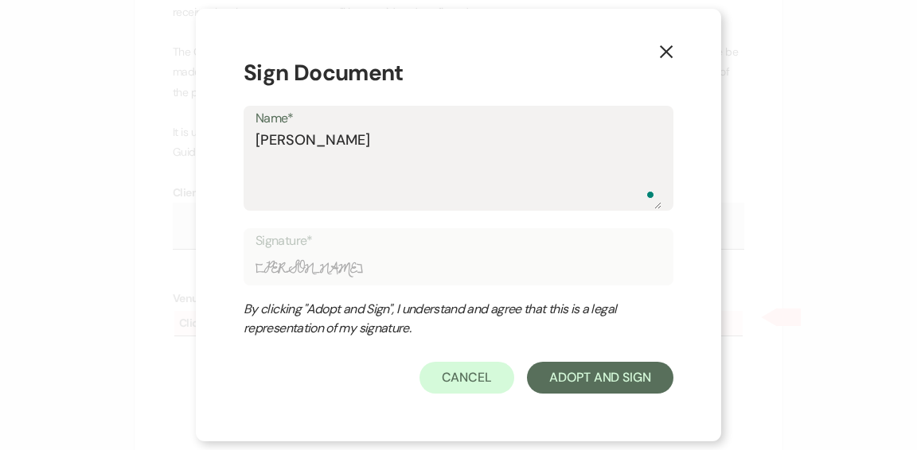
type textarea "[PERSON_NAME]"
type input "[PERSON_NAME]"
type textarea "[PERSON_NAME]"
type input "[PERSON_NAME]"
type textarea "[PERSON_NAME]"
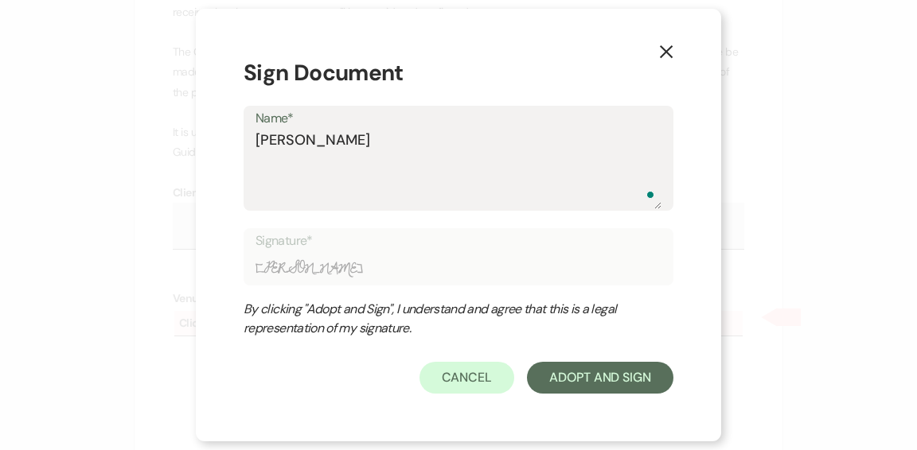
type input "[PERSON_NAME]"
type textarea "[PERSON_NAME]"
type input "[PERSON_NAME]"
type textarea "[PERSON_NAME]"
type input "[PERSON_NAME]"
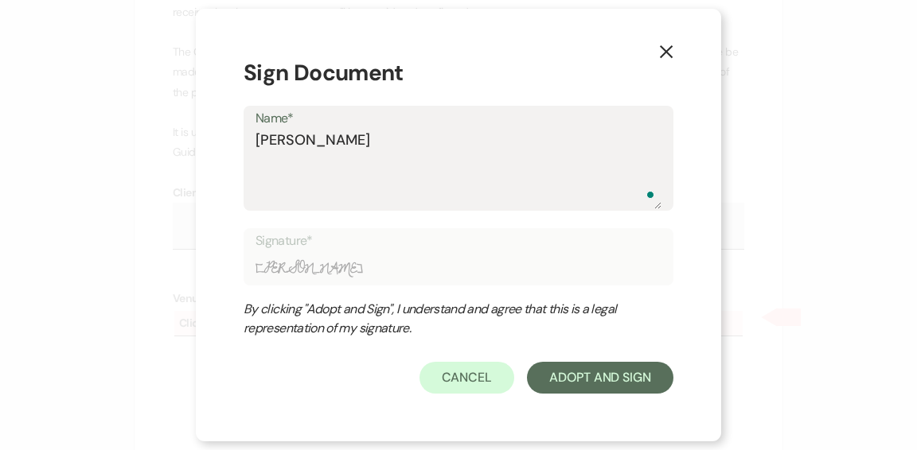
type textarea "[PERSON_NAME]"
type input "[PERSON_NAME]"
type textarea "[PERSON_NAME]-"
type input "[PERSON_NAME]-"
type textarea "[PERSON_NAME]-A"
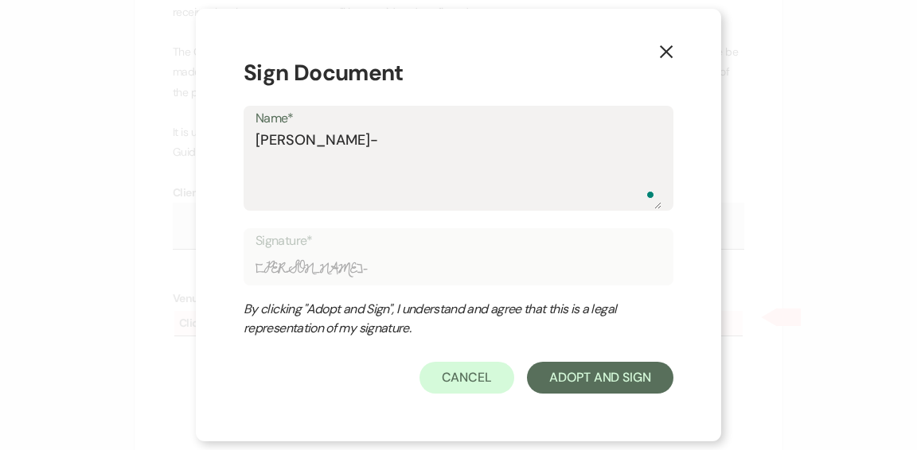
type input "[PERSON_NAME]-A"
type textarea "[PERSON_NAME]-Av"
type input "[PERSON_NAME]-Av"
type textarea "[PERSON_NAME]-Avo"
type input "[PERSON_NAME]-Avo"
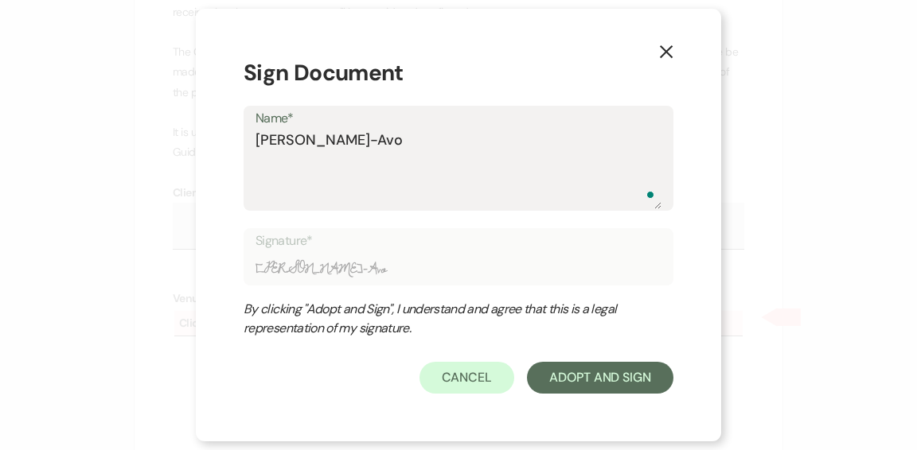
type textarea "[PERSON_NAME]-Avol"
type input "[PERSON_NAME]-Avol"
type textarea "[PERSON_NAME]"
type input "[PERSON_NAME]"
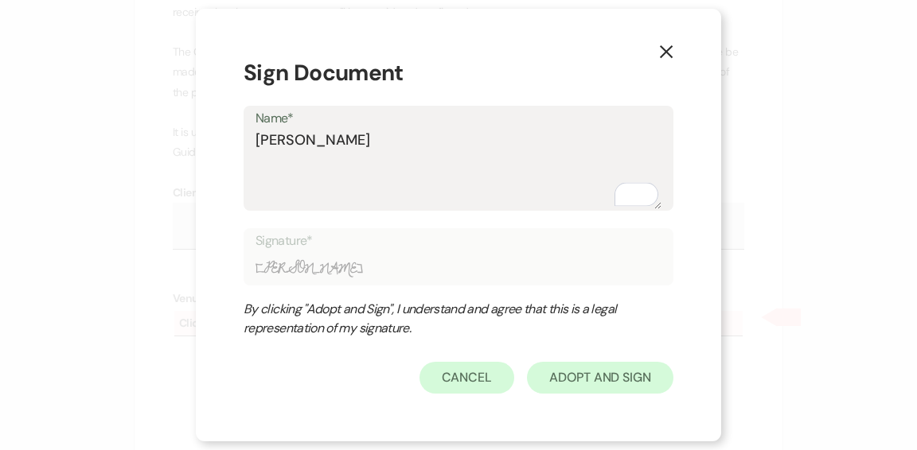
type textarea "[PERSON_NAME]"
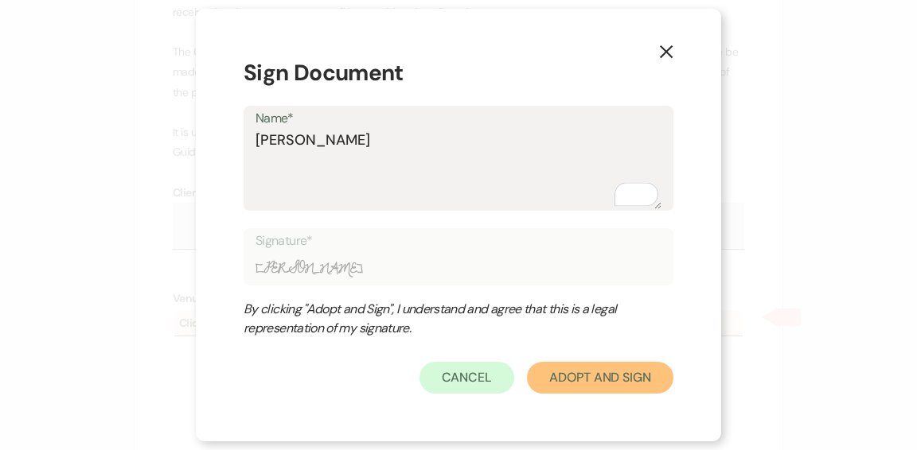
click at [591, 383] on button "Adopt And Sign" at bounding box center [600, 378] width 146 height 32
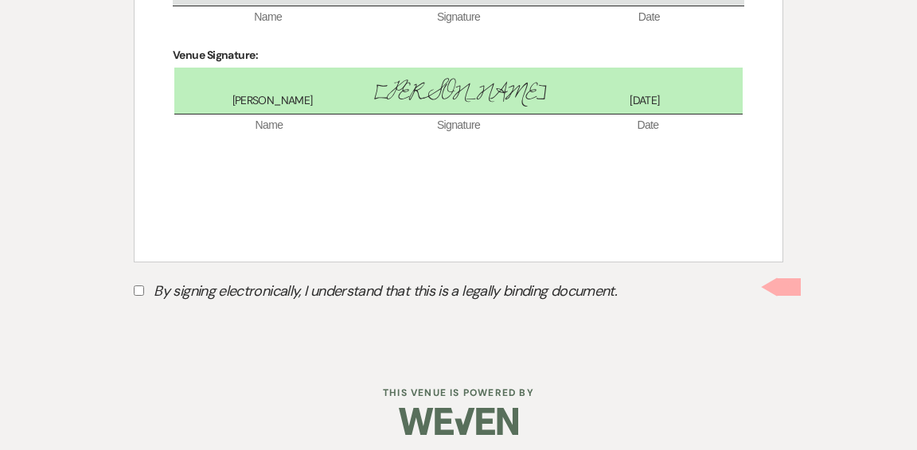
scroll to position [1326, 0]
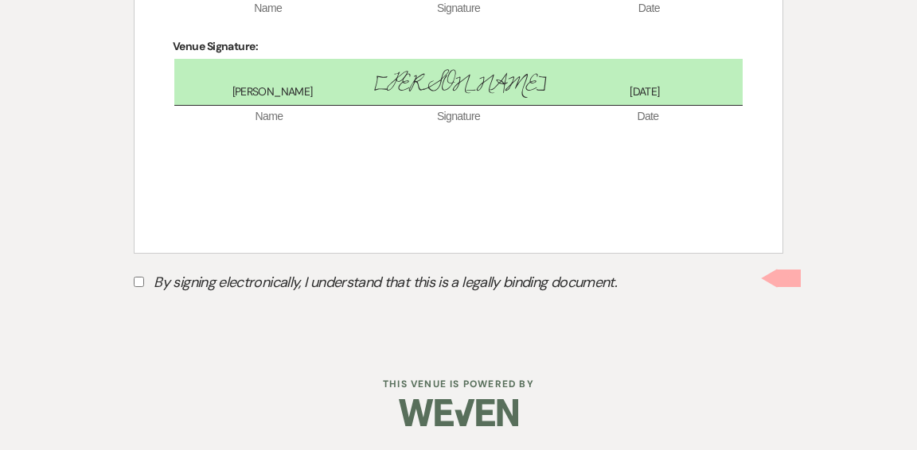
click at [139, 281] on input "By signing electronically, I understand that this is a legally binding document." at bounding box center [139, 282] width 10 height 10
checkbox input "true"
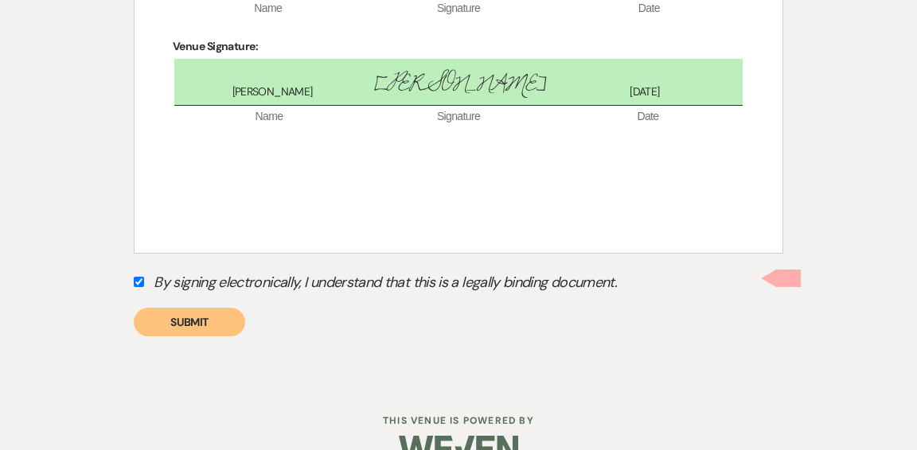
click at [185, 321] on button "Submit" at bounding box center [189, 322] width 111 height 29
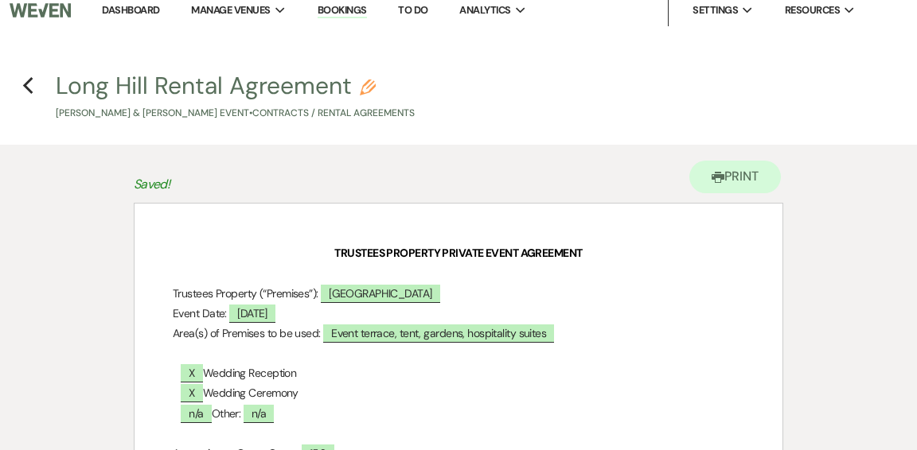
scroll to position [0, 0]
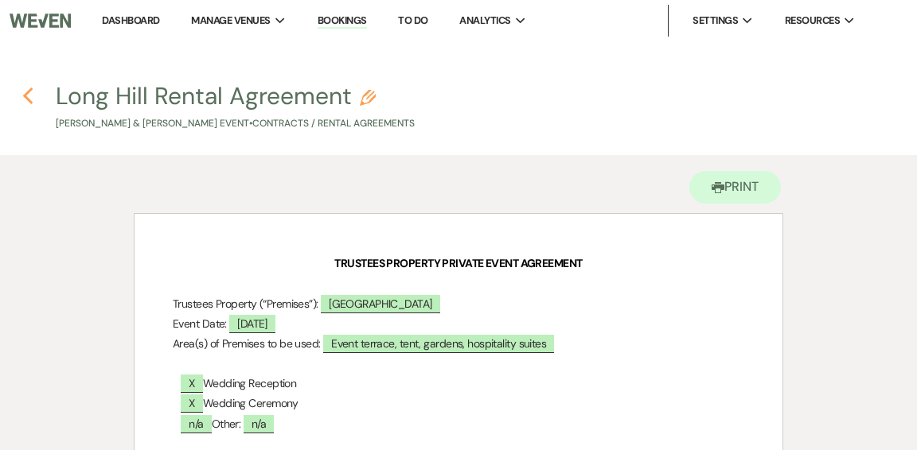
click at [25, 92] on icon "Previous" at bounding box center [28, 96] width 12 height 19
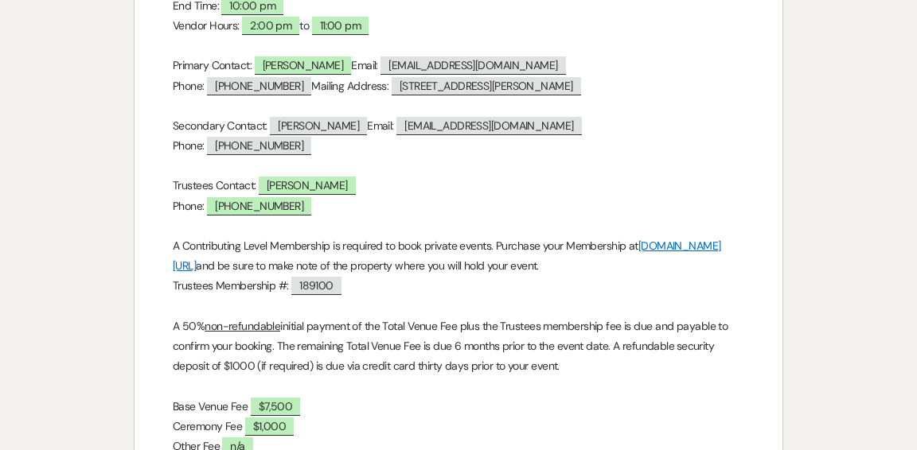
select select "6"
select select "1"
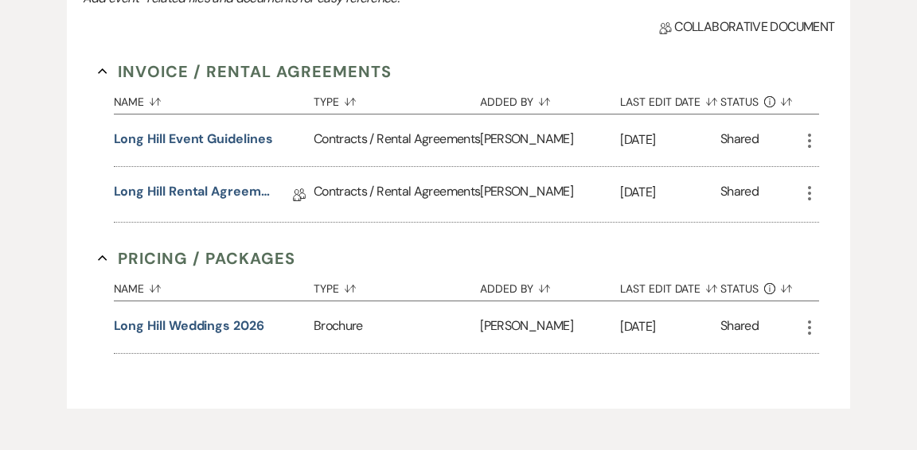
click at [811, 201] on use "button" at bounding box center [809, 193] width 3 height 14
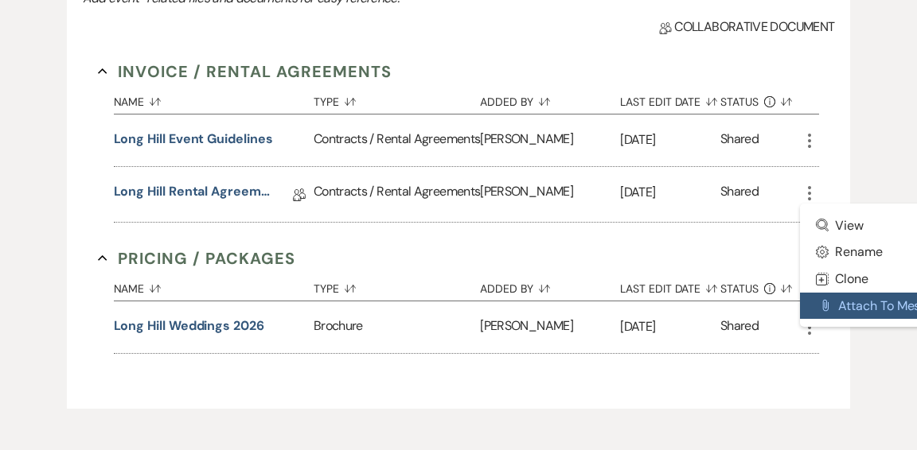
click at [838, 320] on button "Attach File Attach to Message" at bounding box center [880, 306] width 161 height 27
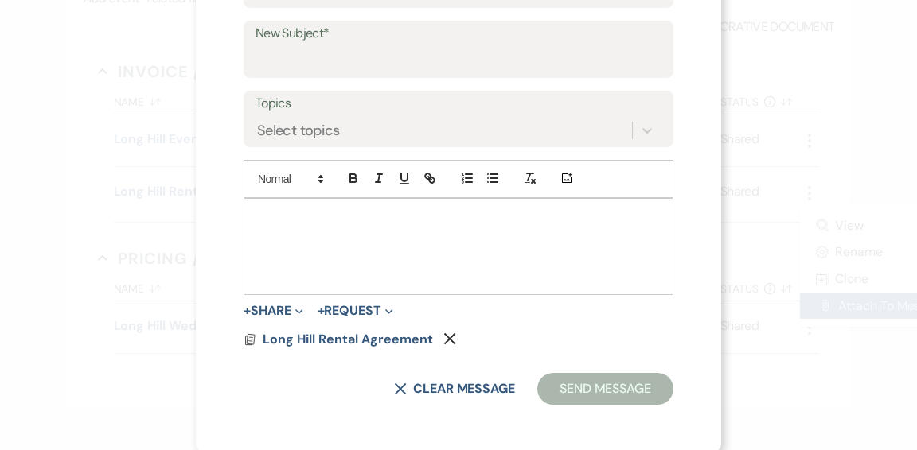
scroll to position [319, 0]
click at [390, 224] on div "To enrich screen reader interactions, please activate Accessibility in Grammarl…" at bounding box center [458, 246] width 428 height 96
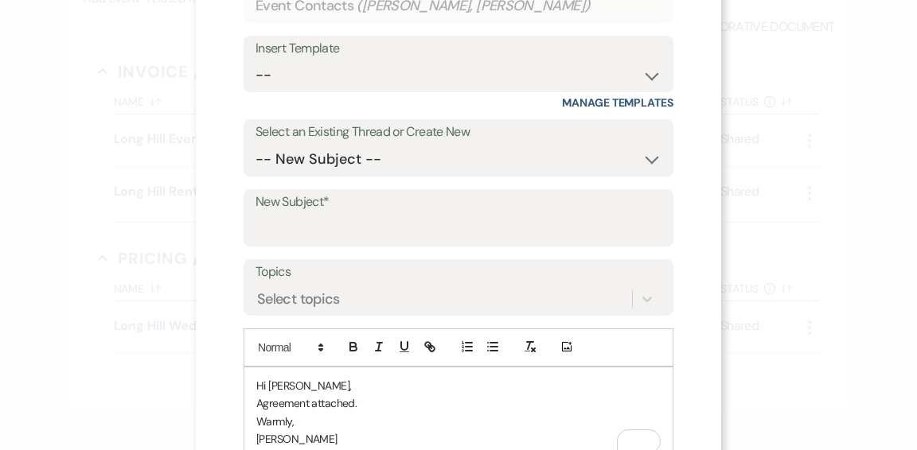
scroll to position [145, 0]
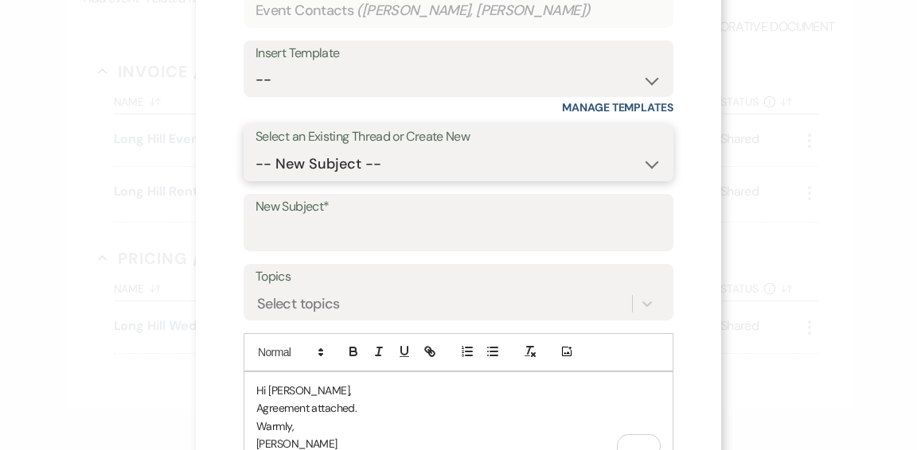
click at [651, 164] on select "-- New Subject -- Tour Request Rental Agreement and Payment" at bounding box center [458, 164] width 406 height 31
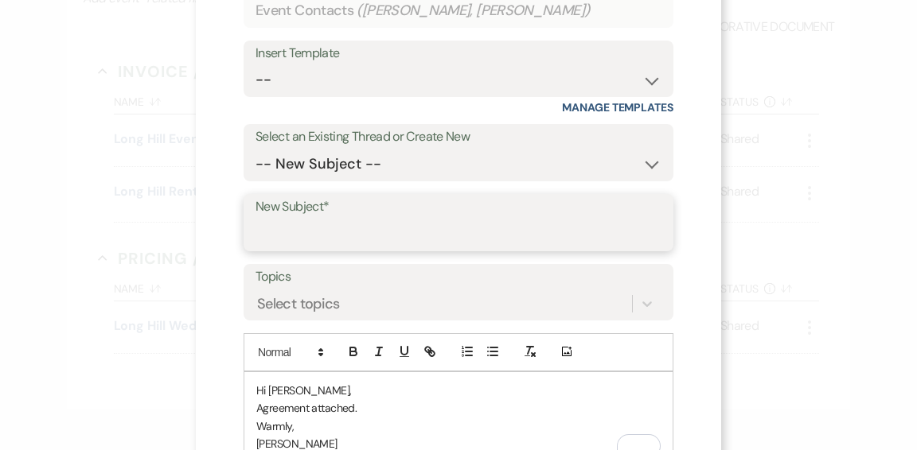
click at [476, 221] on input "New Subject*" at bounding box center [458, 234] width 406 height 31
type input "Rental agreement"
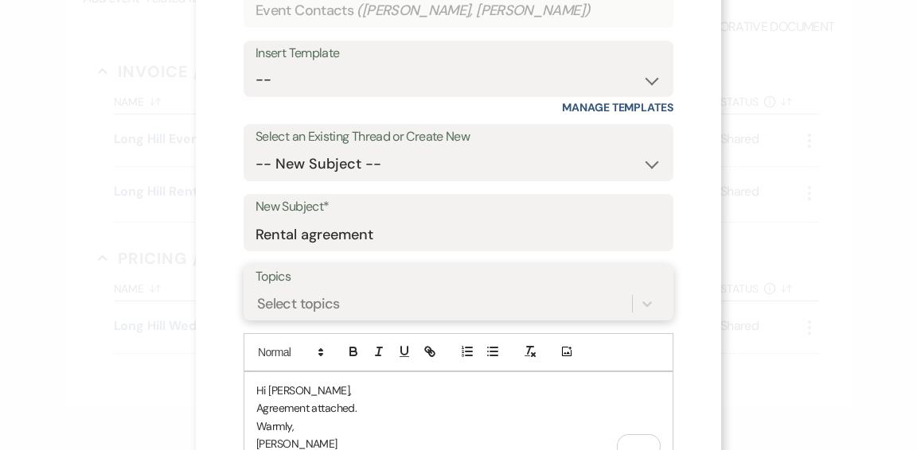
click at [519, 289] on div "Select topics" at bounding box center [458, 304] width 406 height 30
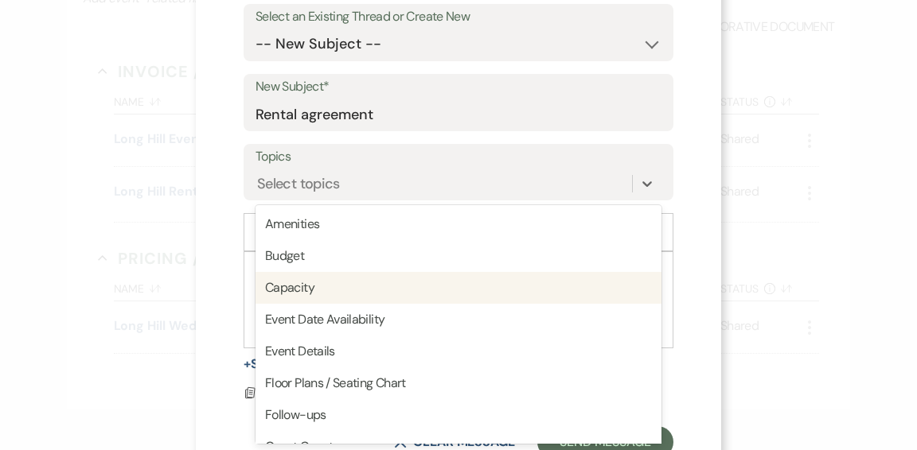
click at [153, 305] on div "X Attach to Message Send a message with this file or document attached. Recipie…" at bounding box center [458, 225] width 917 height 450
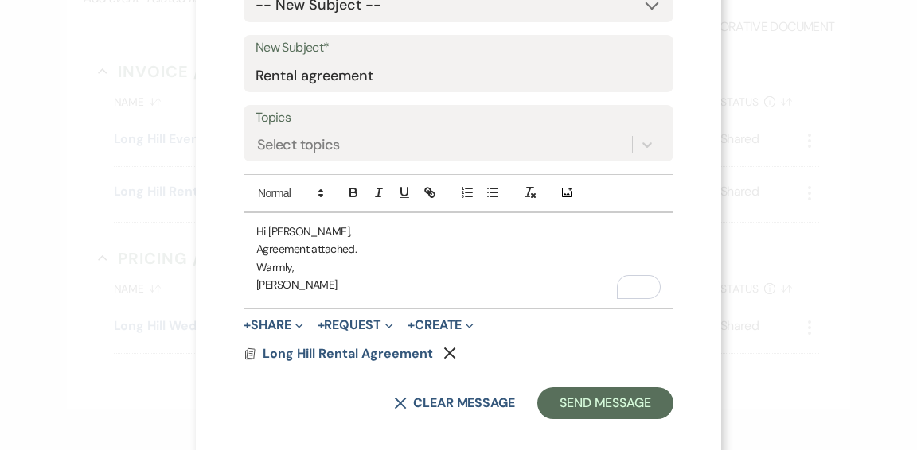
scroll to position [319, 0]
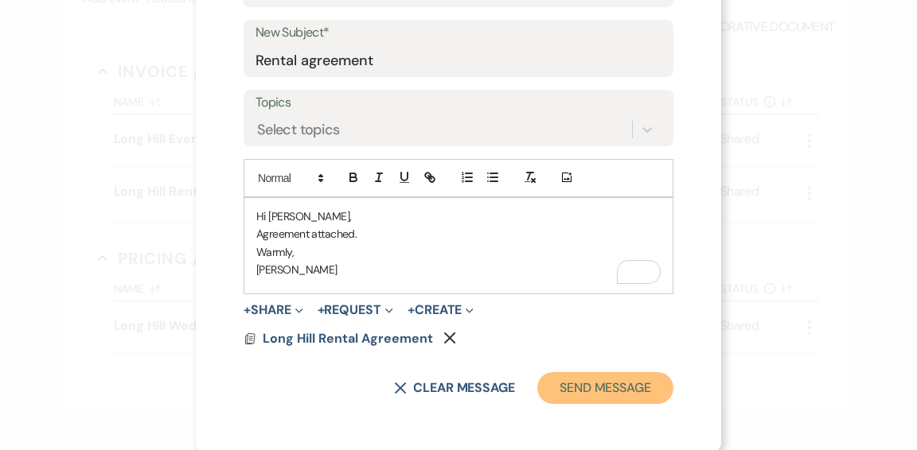
click at [579, 383] on button "Send Message" at bounding box center [605, 388] width 136 height 32
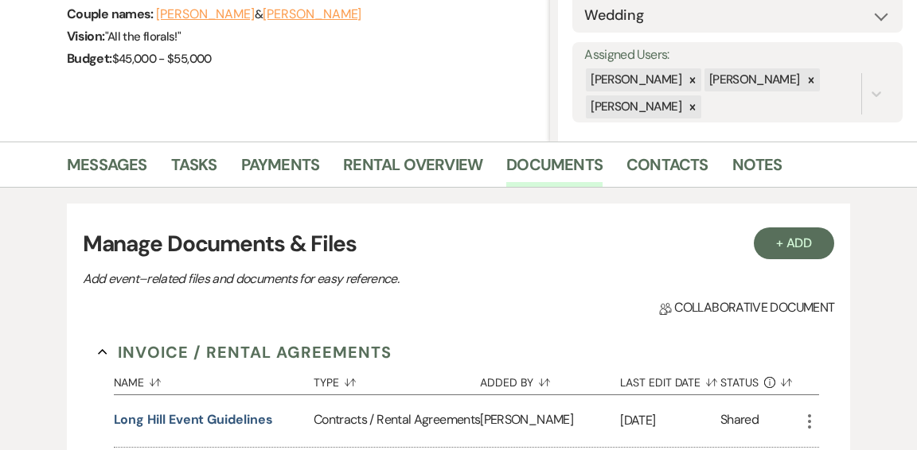
scroll to position [253, 0]
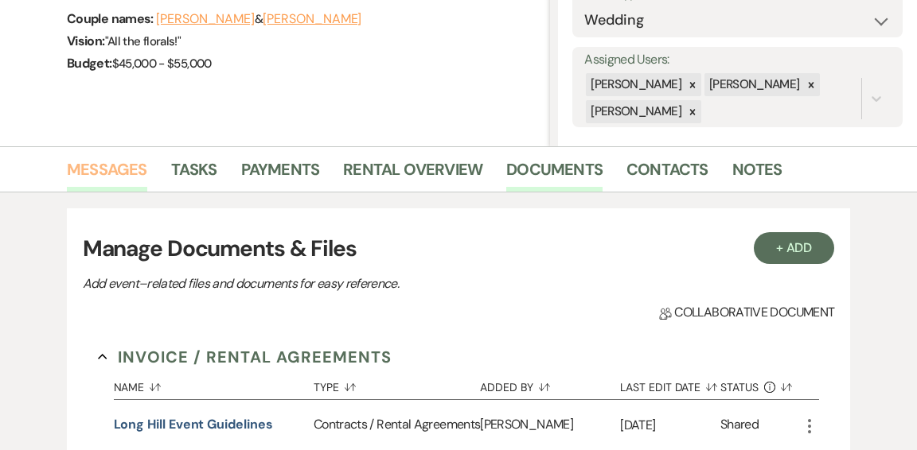
click at [93, 171] on link "Messages" at bounding box center [107, 174] width 80 height 35
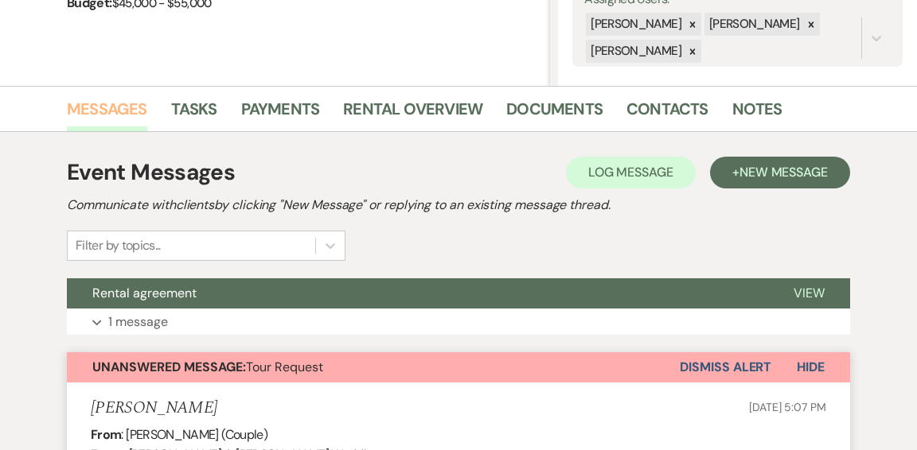
scroll to position [311, 0]
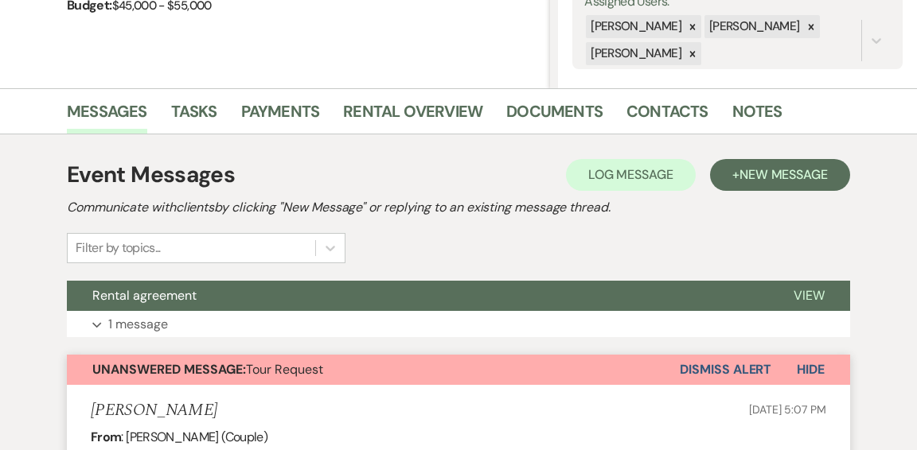
click at [737, 365] on button "Dismiss Alert" at bounding box center [726, 370] width 92 height 30
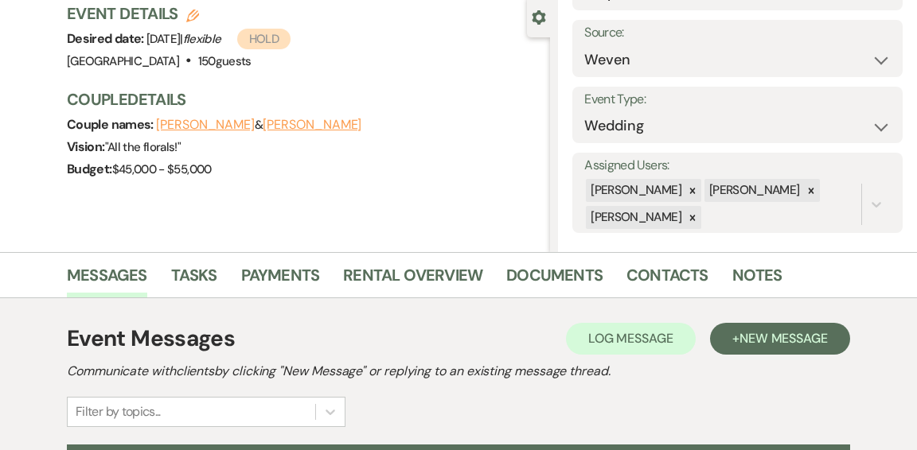
scroll to position [0, 0]
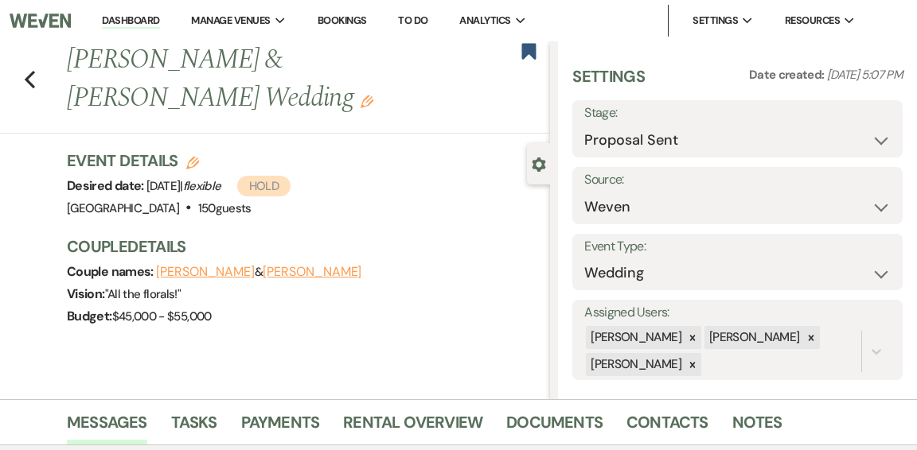
click at [123, 18] on link "Dashboard" at bounding box center [130, 21] width 57 height 15
